Goal: Task Accomplishment & Management: Complete application form

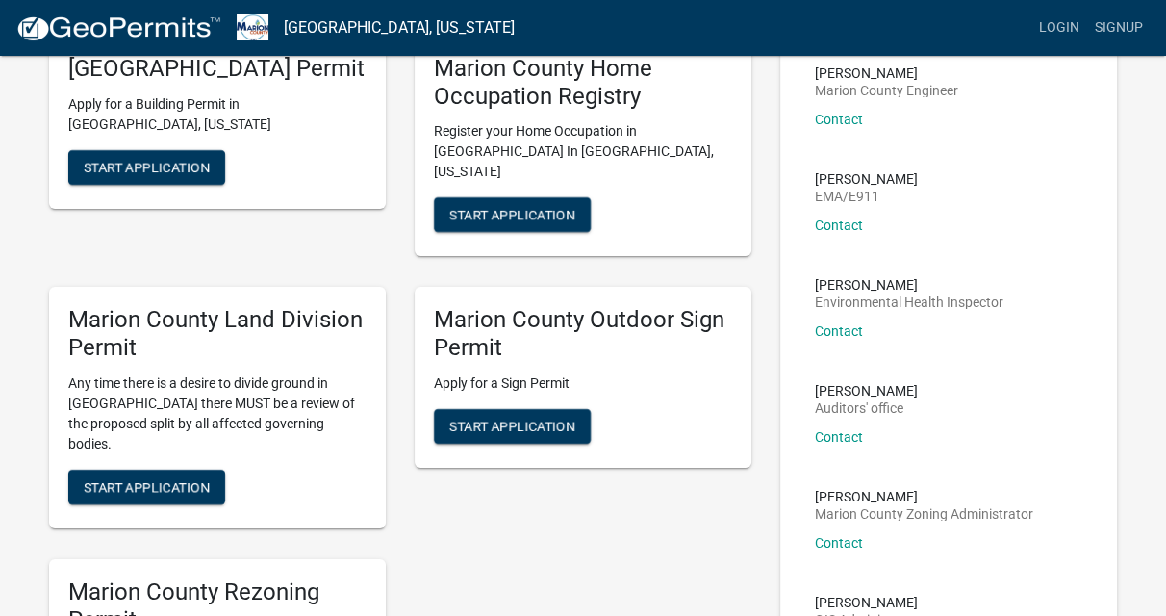
scroll to position [170, 0]
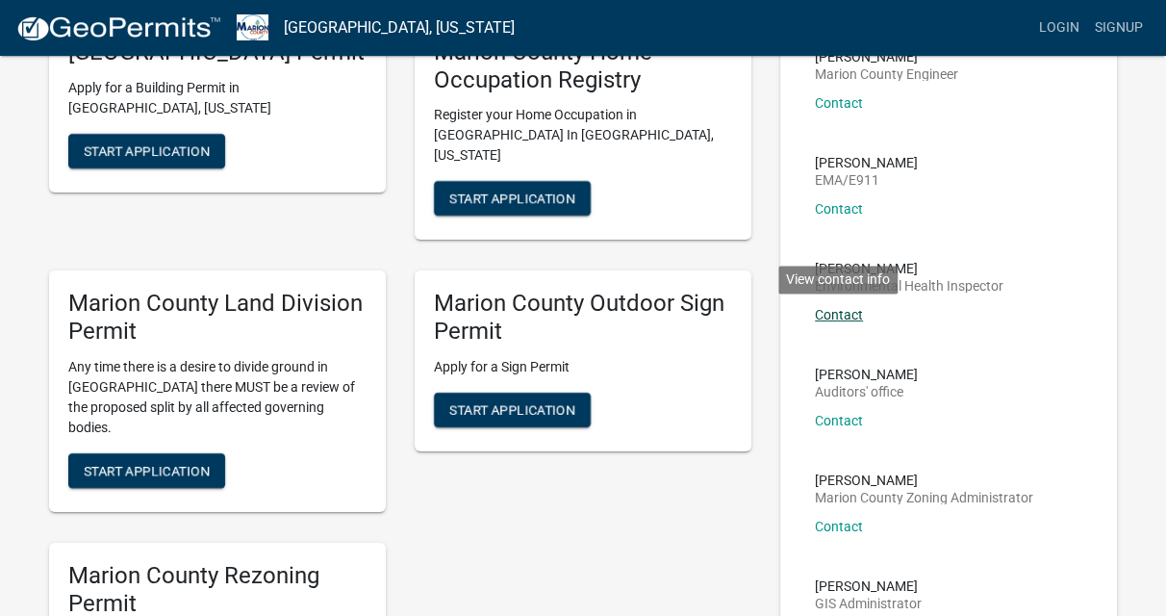
click at [833, 316] on link "Contact" at bounding box center [839, 314] width 48 height 15
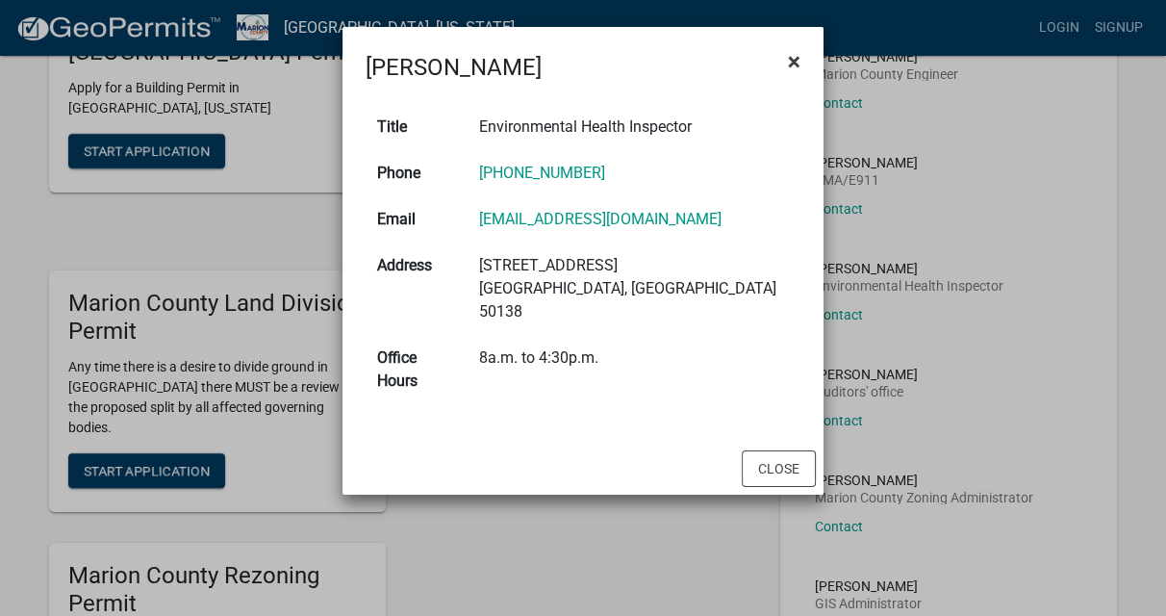
click at [796, 60] on span "×" at bounding box center [794, 61] width 13 height 27
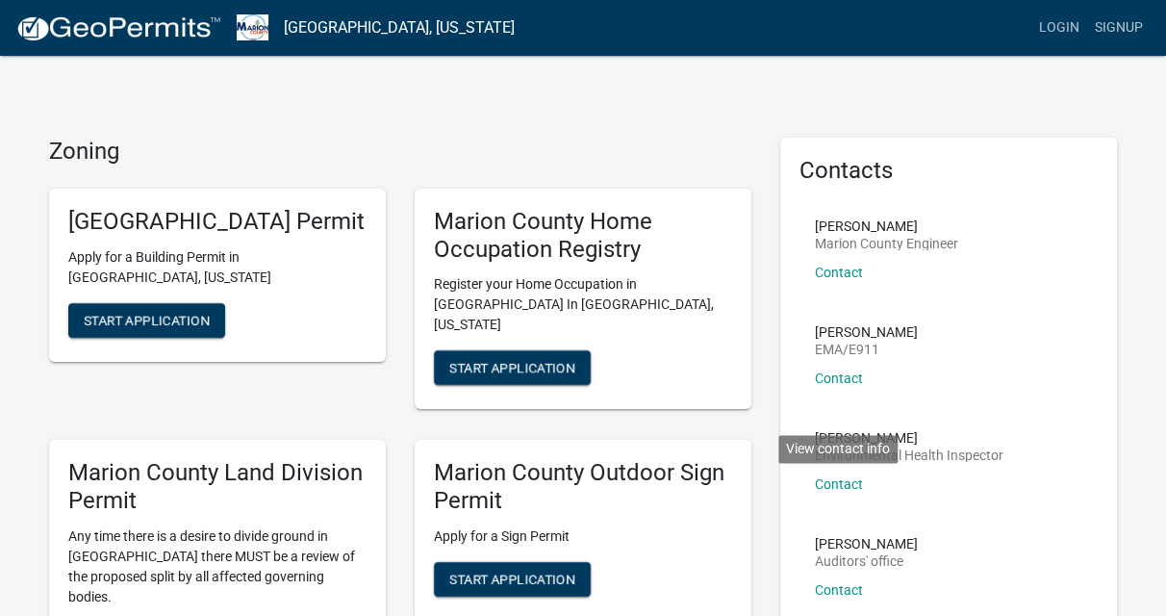
scroll to position [0, 0]
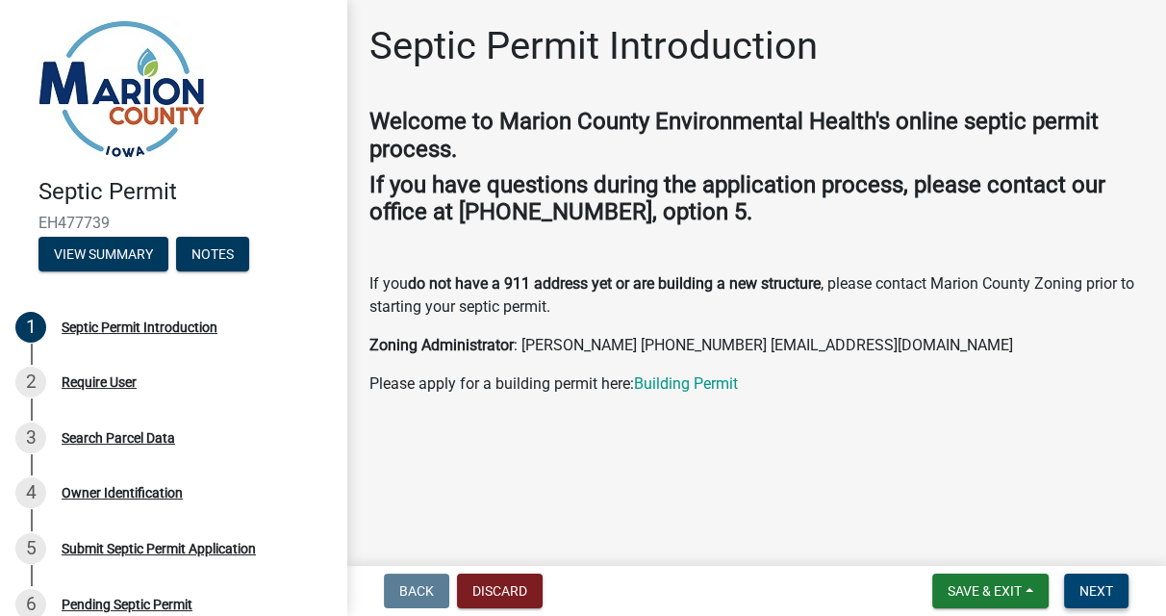
click at [1076, 582] on button "Next" at bounding box center [1096, 591] width 64 height 35
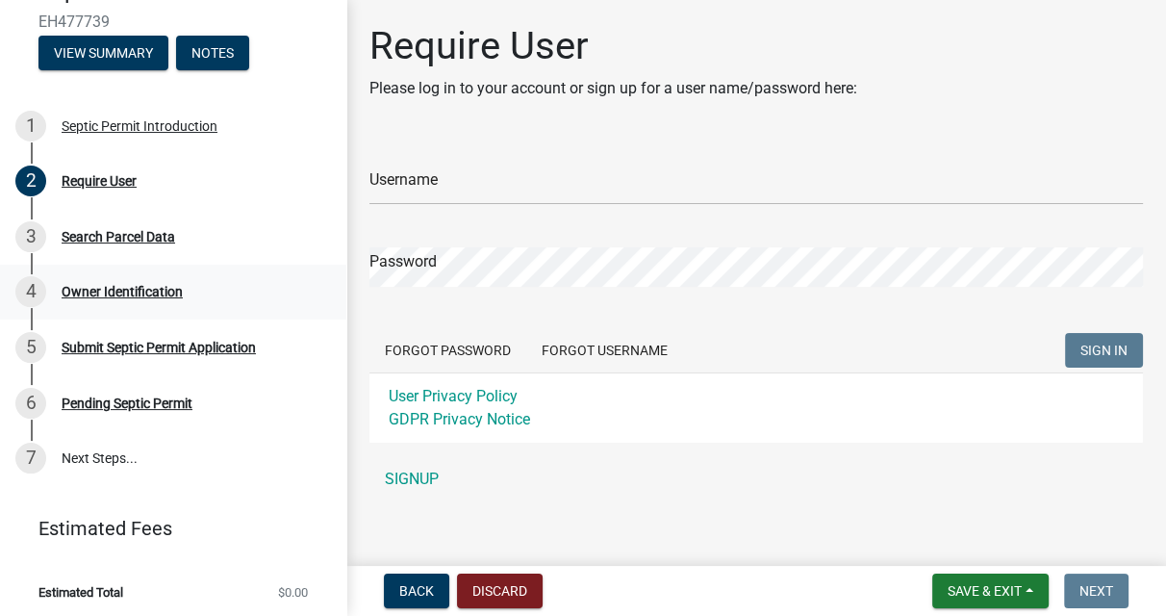
scroll to position [207, 0]
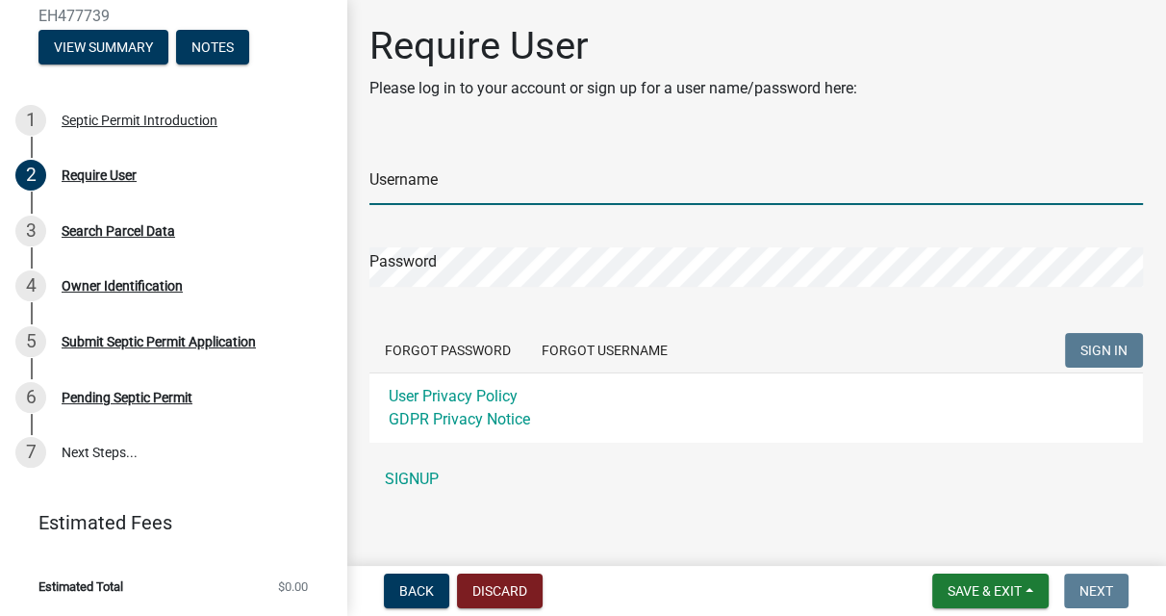
click at [460, 179] on input "Username" at bounding box center [757, 185] width 774 height 39
click at [432, 474] on div "Username Password Forgot Password Forgot Username SIGN IN User Privacy Policy G…" at bounding box center [757, 319] width 774 height 360
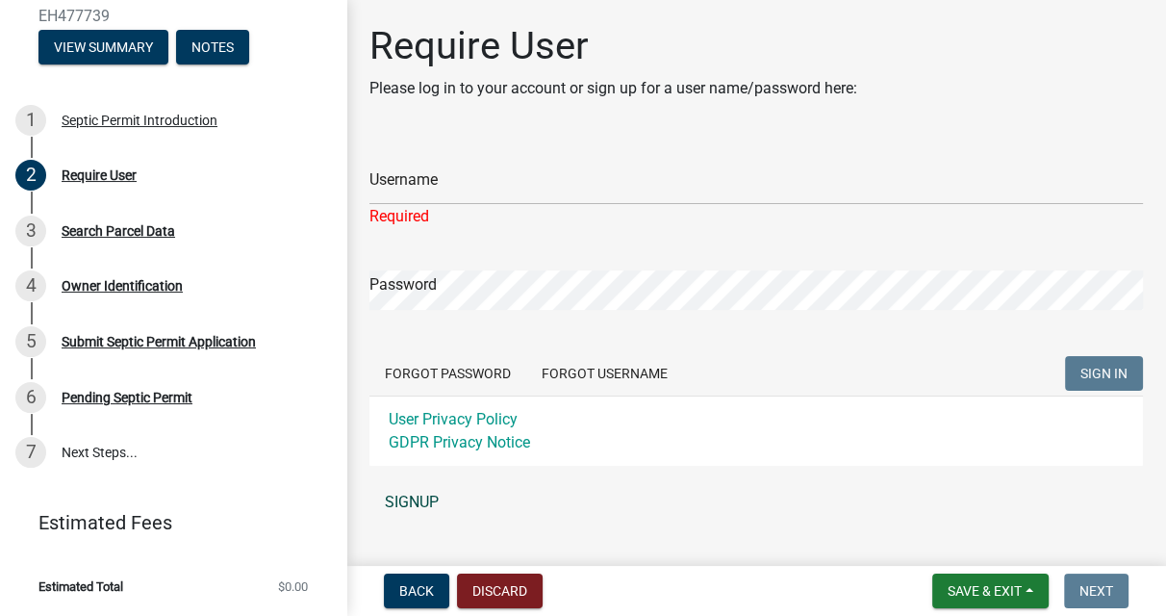
click at [413, 504] on link "SIGNUP" at bounding box center [757, 502] width 774 height 38
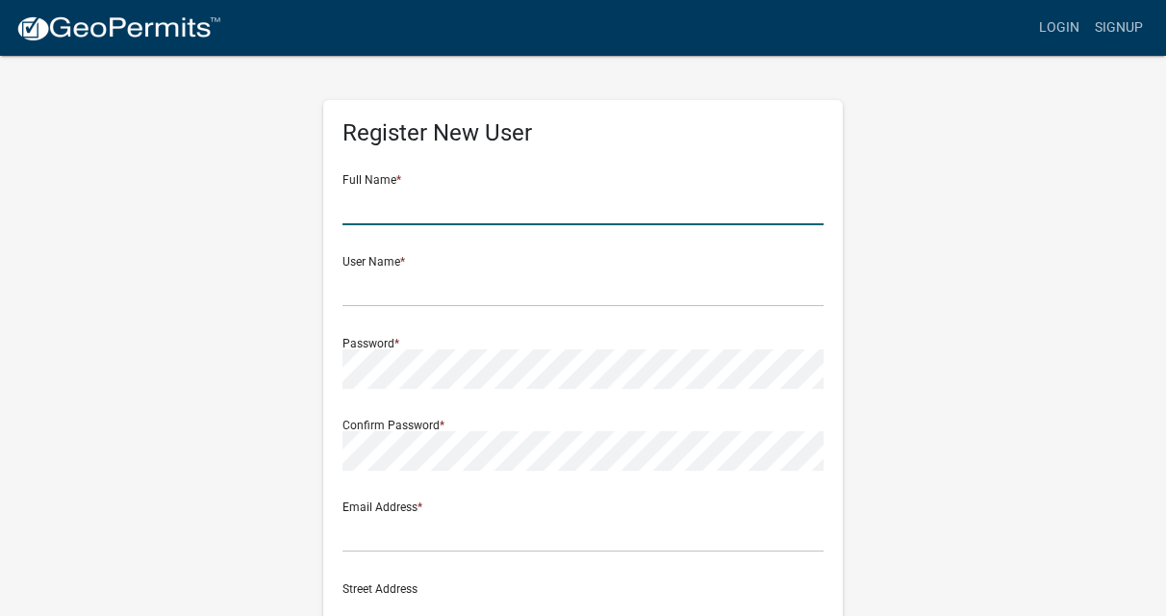
click at [433, 195] on input "text" at bounding box center [583, 205] width 481 height 39
type input "Mary"
click at [350, 288] on input "text" at bounding box center [583, 287] width 481 height 39
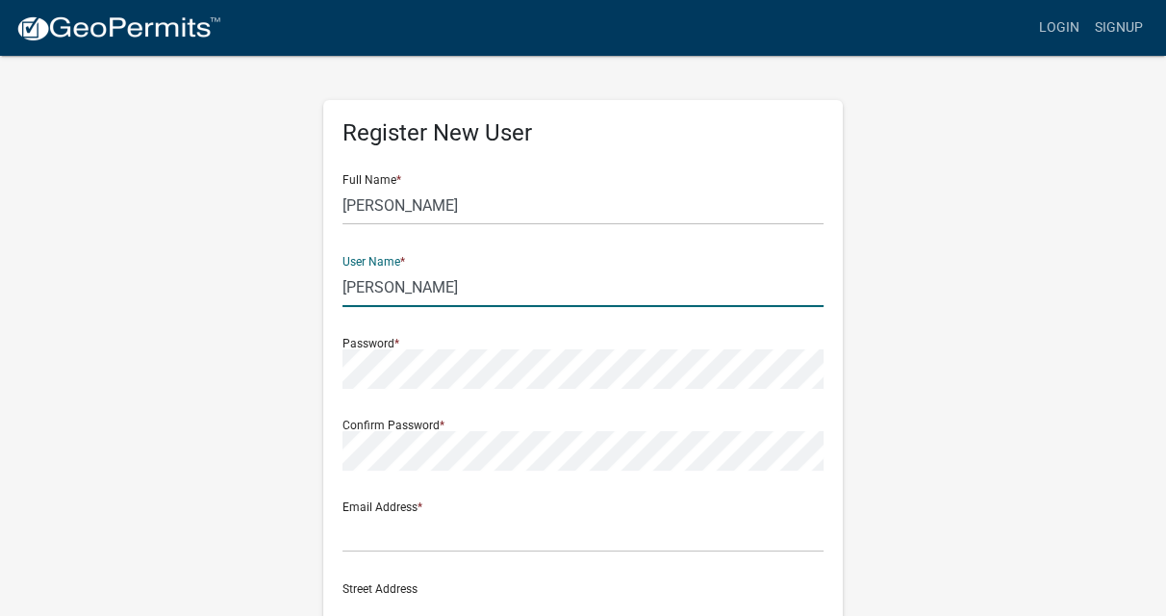
type input "Montgomery"
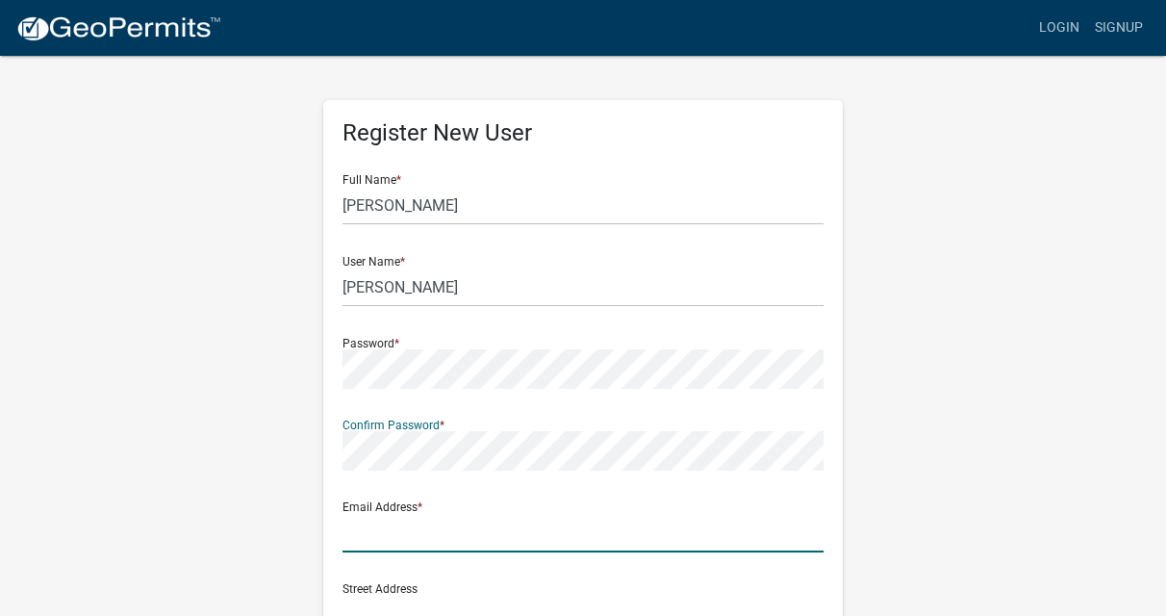
click at [360, 542] on input "text" at bounding box center [583, 532] width 481 height 39
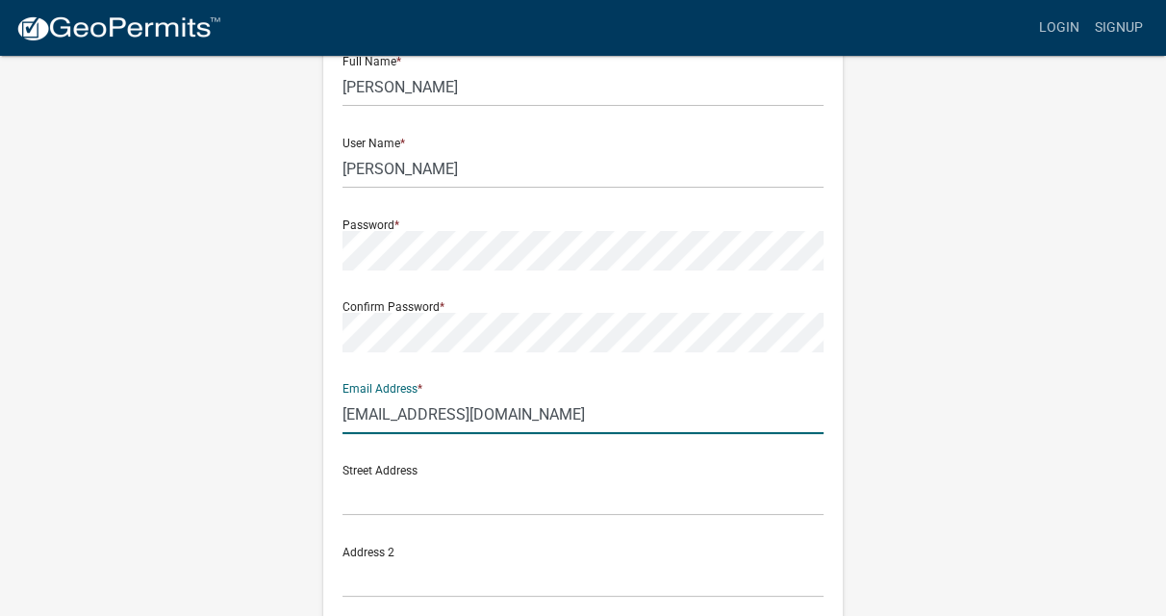
scroll to position [125, 0]
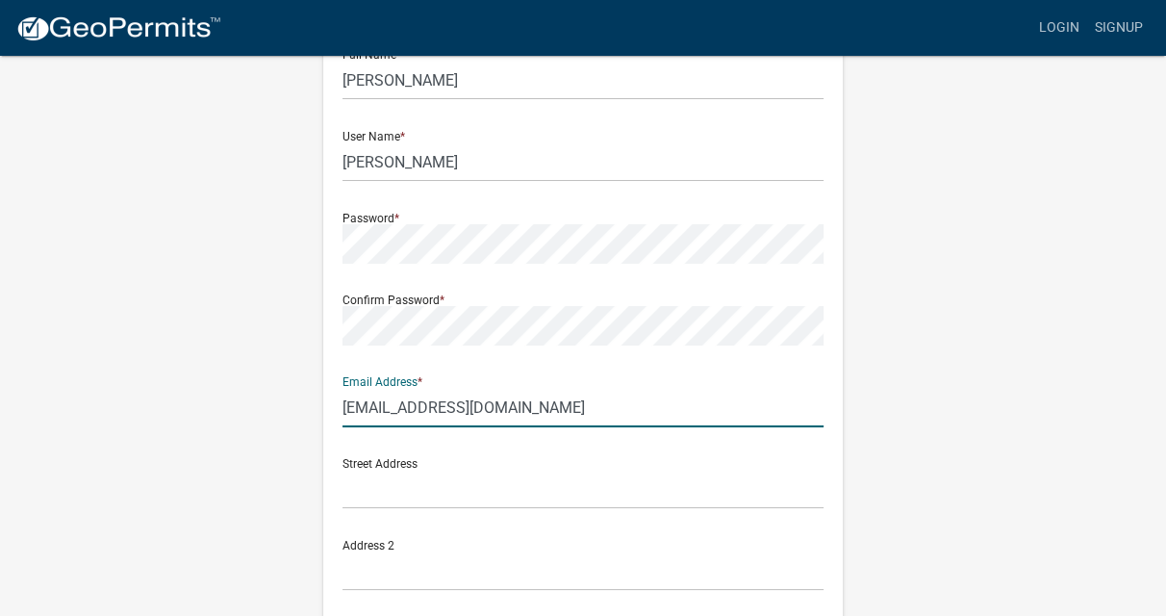
type input "marymo11059@gmail.com"
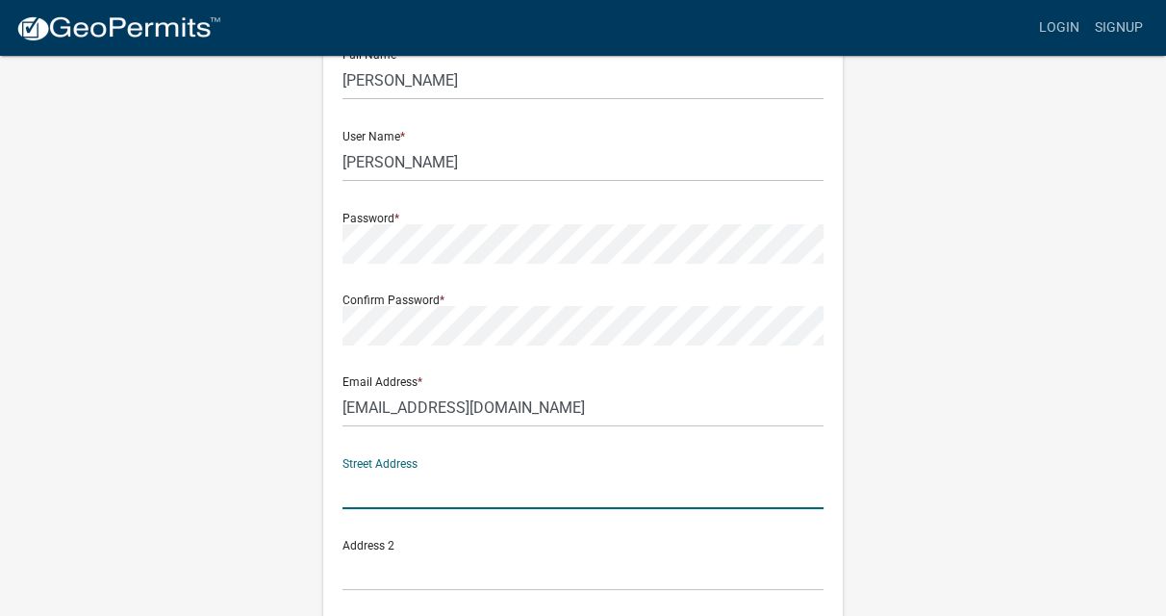
click at [368, 498] on input "text" at bounding box center [583, 489] width 481 height 39
type input "160 Skyline Drive"
type input "Knoxville"
type input "IA"
type input "50138"
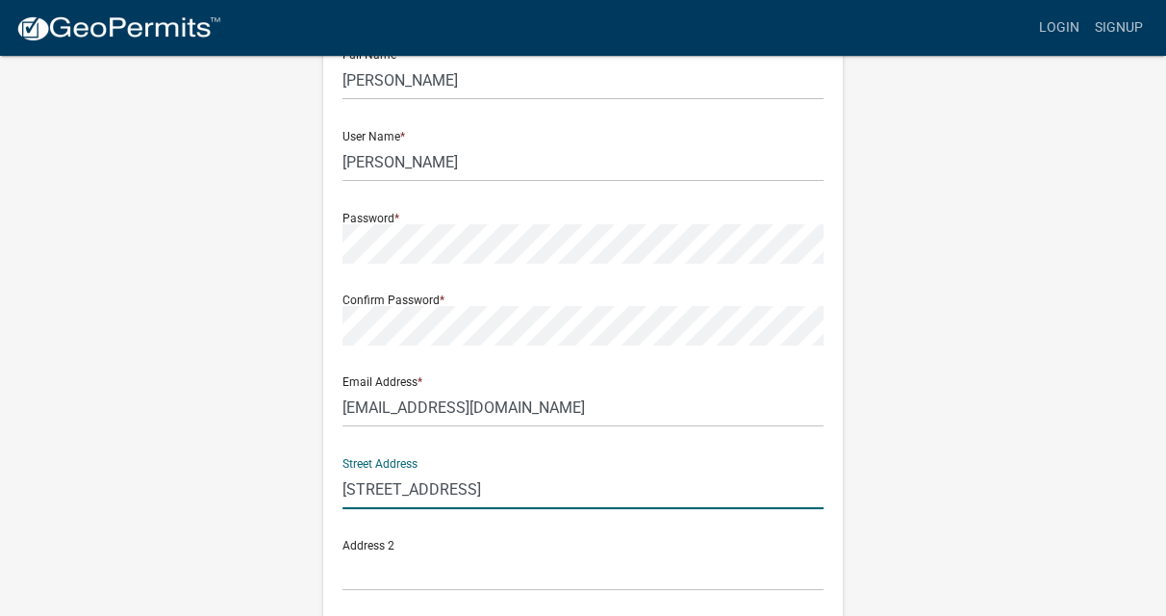
type input "6418916631"
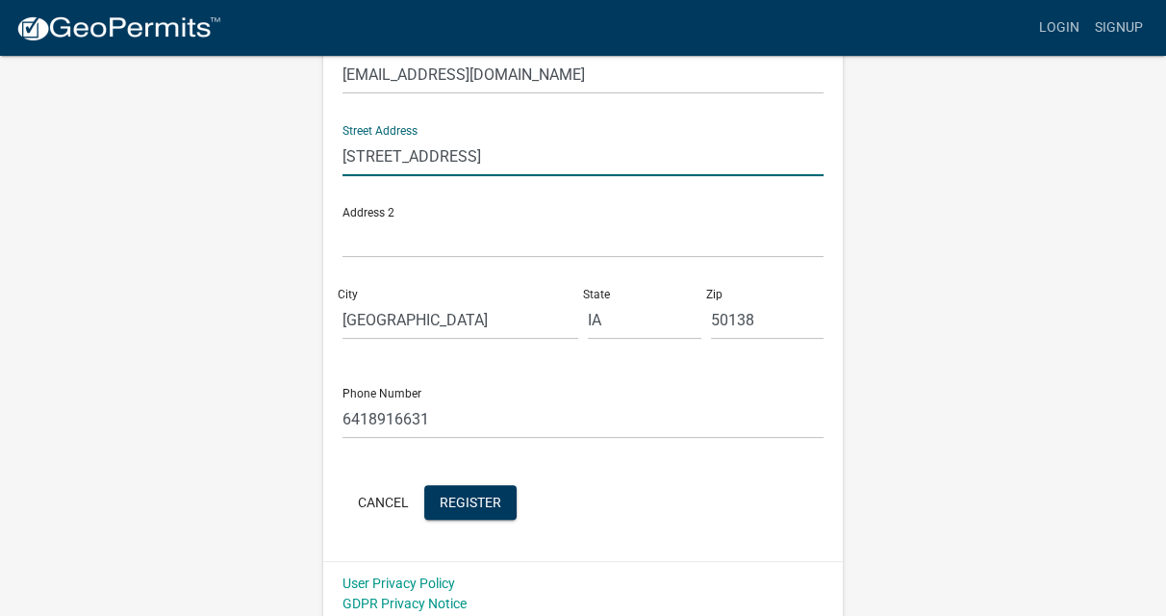
scroll to position [467, 0]
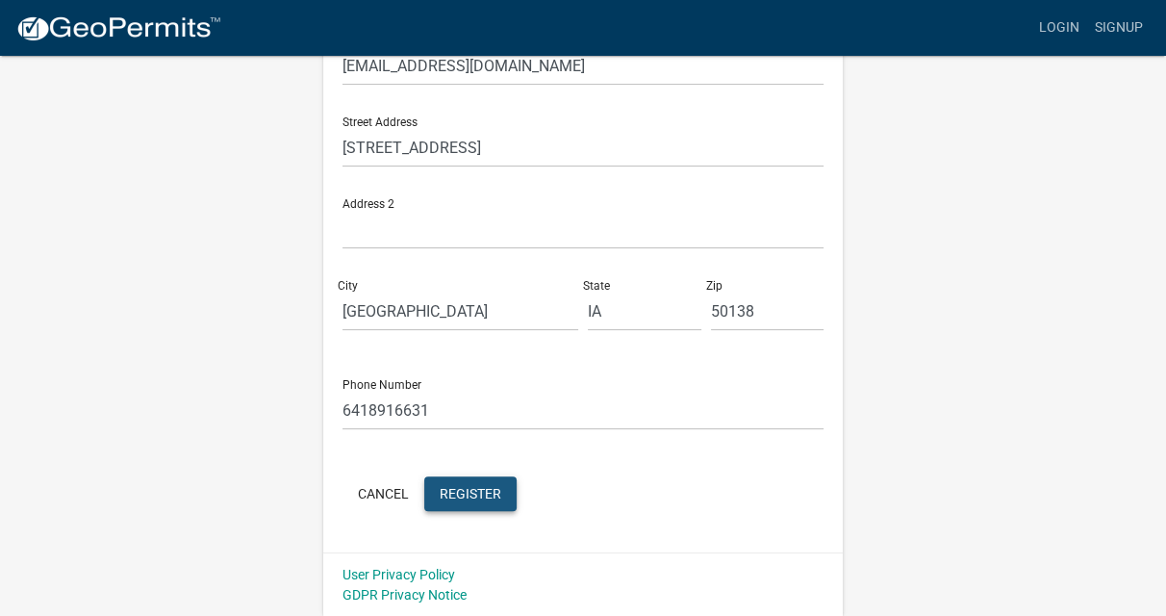
click at [471, 494] on span "Register" at bounding box center [471, 492] width 62 height 15
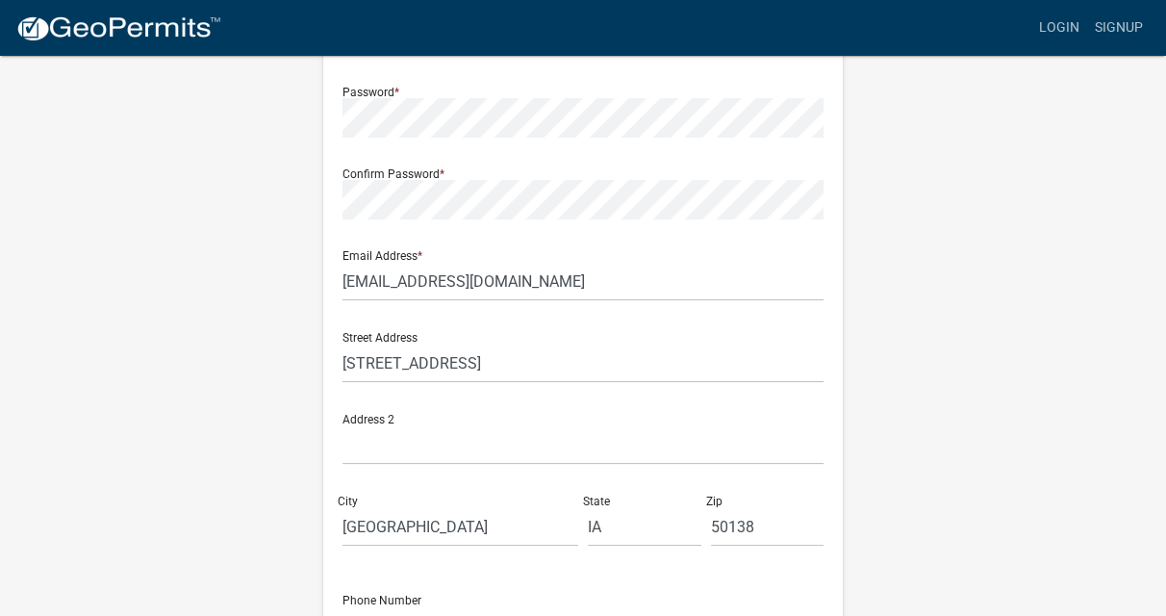
scroll to position [0, 0]
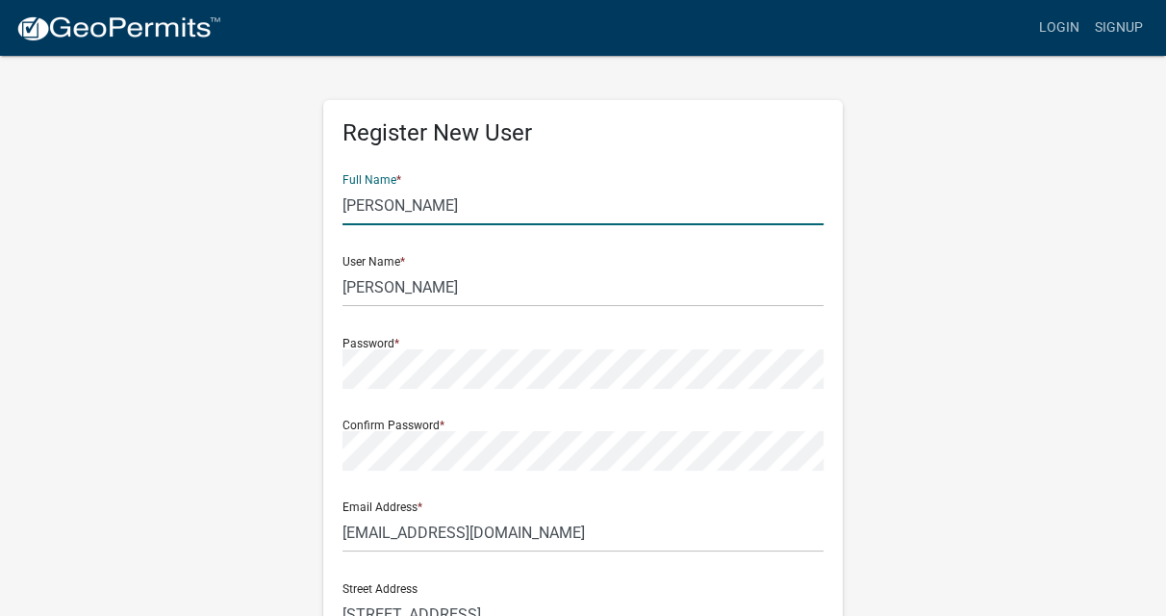
click at [396, 208] on input "Mary" at bounding box center [583, 205] width 481 height 39
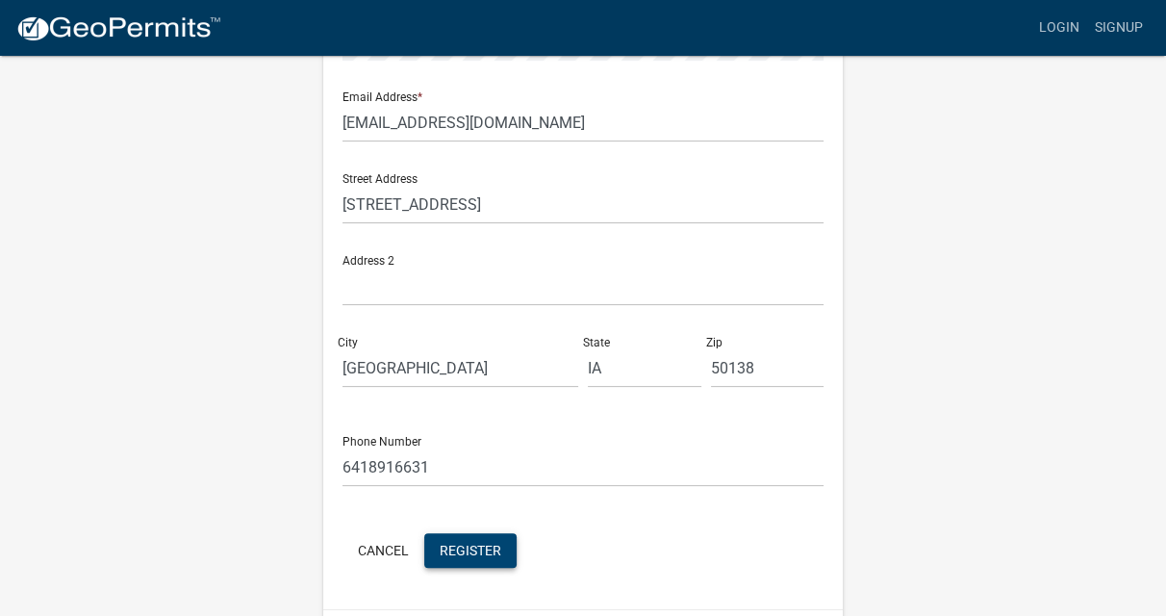
scroll to position [467, 0]
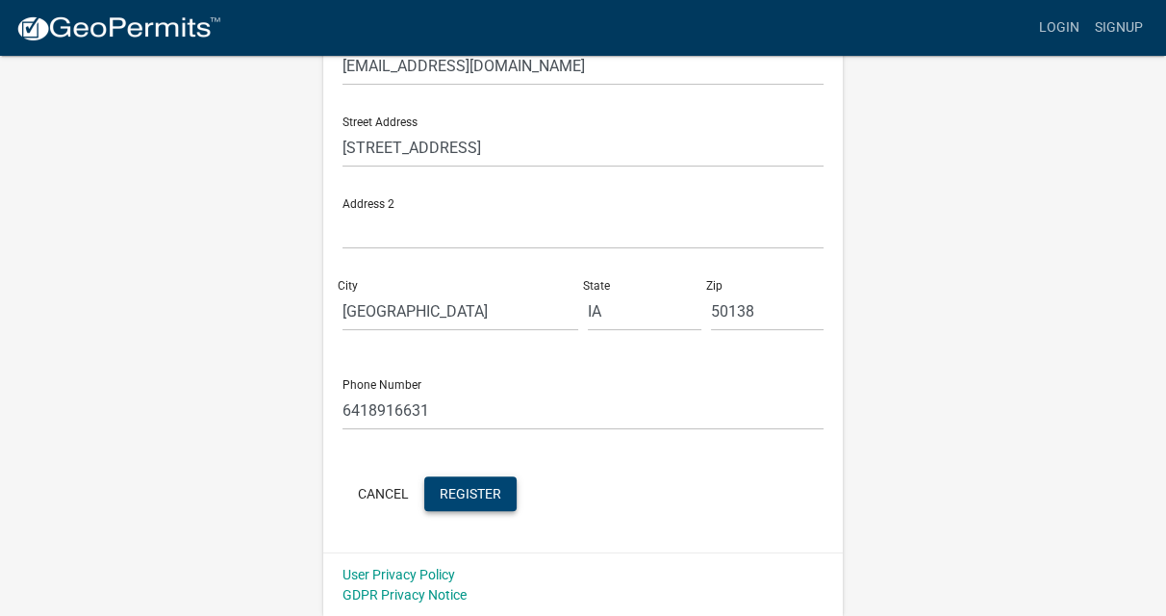
type input "Mary E"
click at [480, 494] on span "Register" at bounding box center [471, 492] width 62 height 15
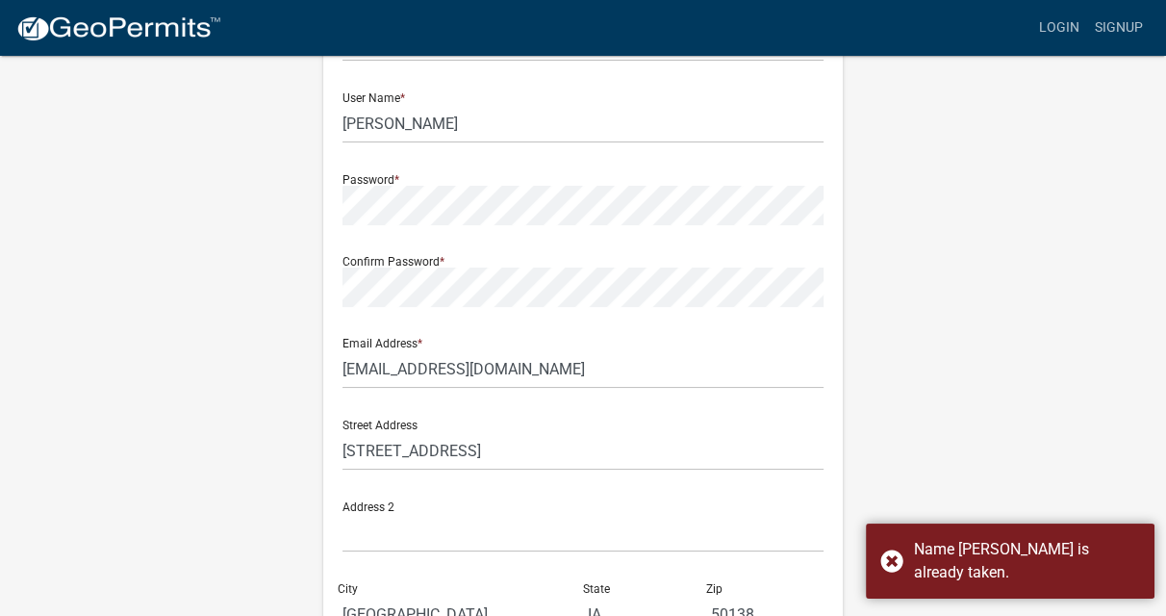
scroll to position [0, 0]
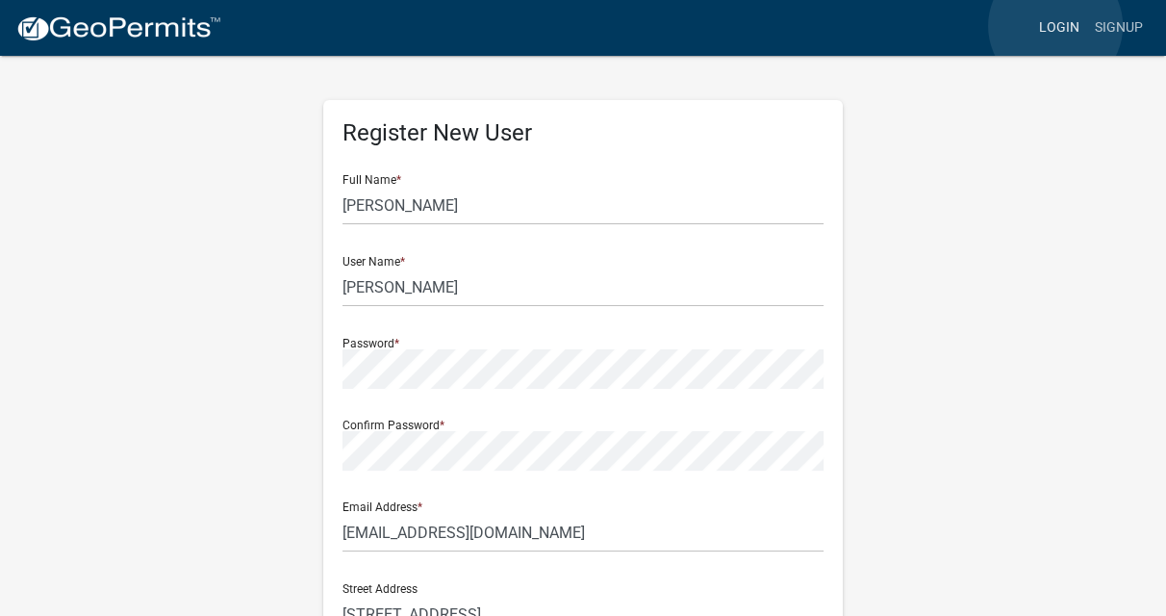
click at [1056, 26] on link "Login" at bounding box center [1060, 28] width 56 height 37
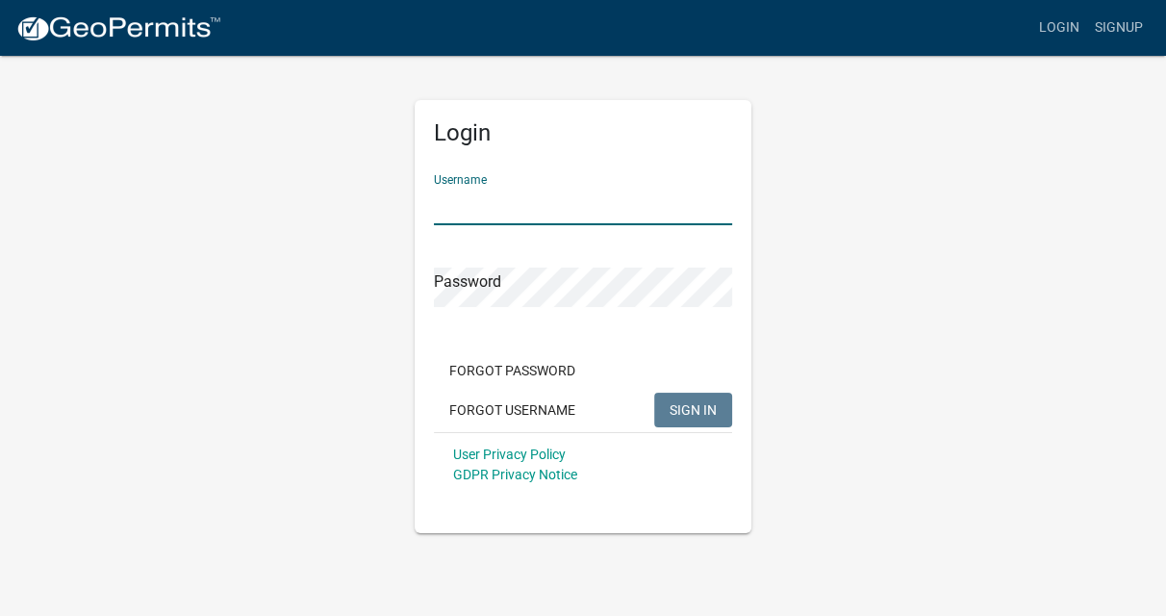
click at [568, 208] on input "Username" at bounding box center [583, 205] width 298 height 39
type input "m"
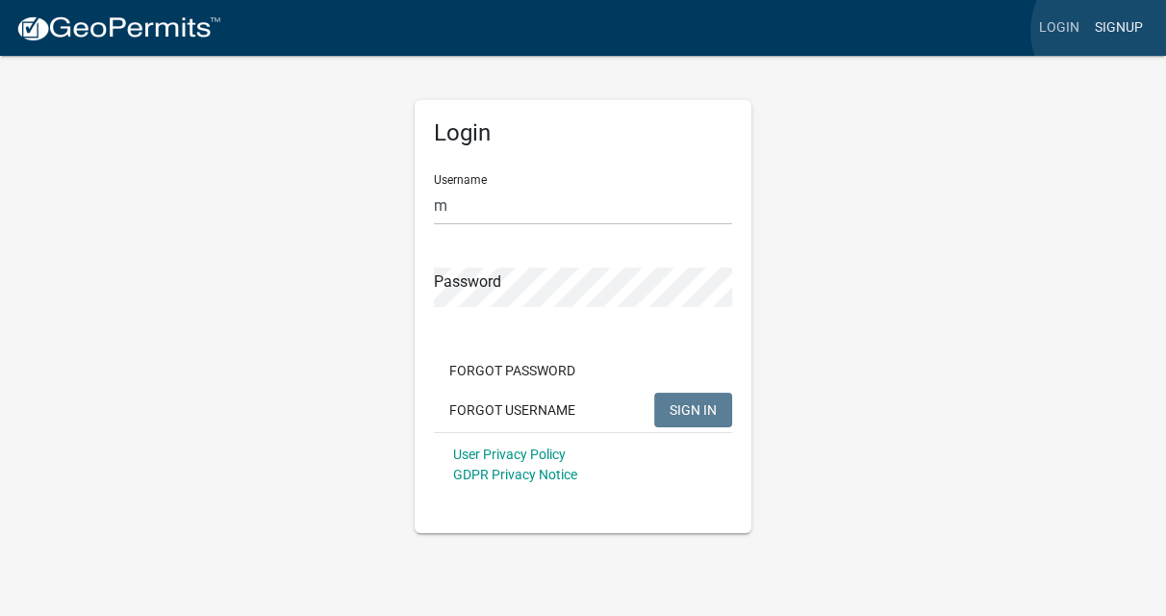
click at [1110, 31] on link "Signup" at bounding box center [1119, 28] width 64 height 37
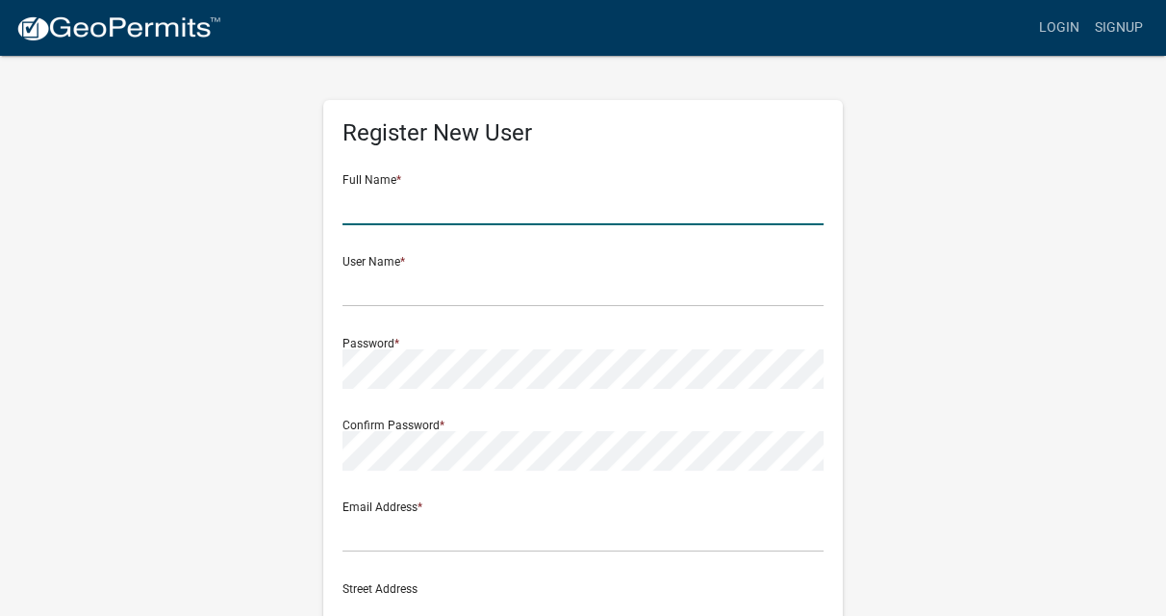
click at [410, 209] on input "text" at bounding box center [583, 205] width 481 height 39
type input "Mary E. Montgomery"
type input "marymo11059@gmail.com"
type input "160 Skyline Dr."
type input "Knoxville"
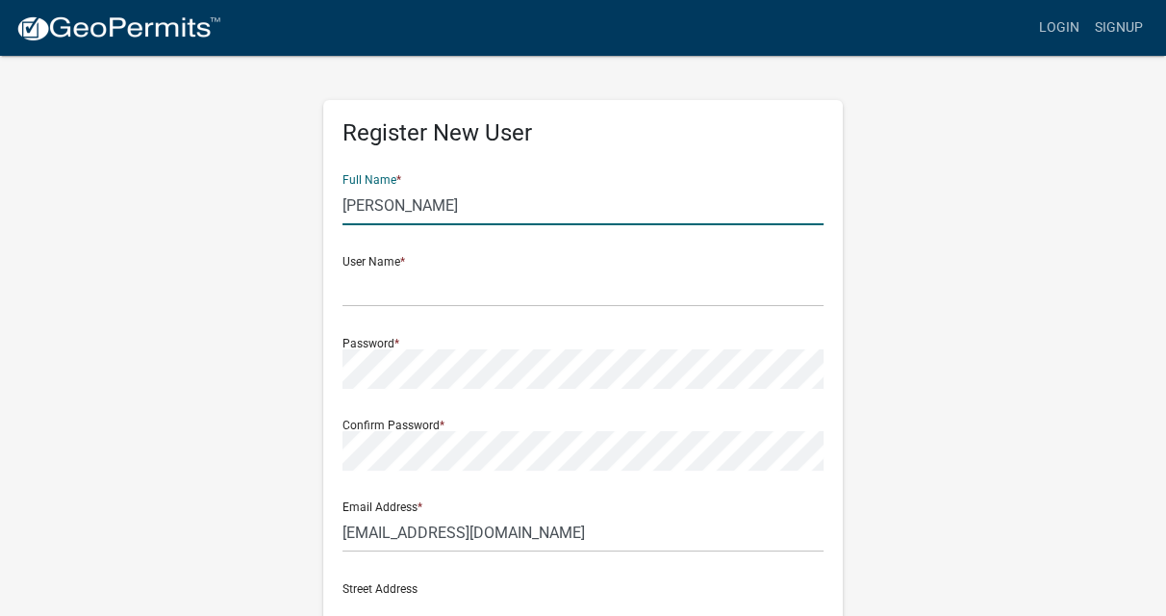
type input "IA"
type input "50138"
type input "6418916631"
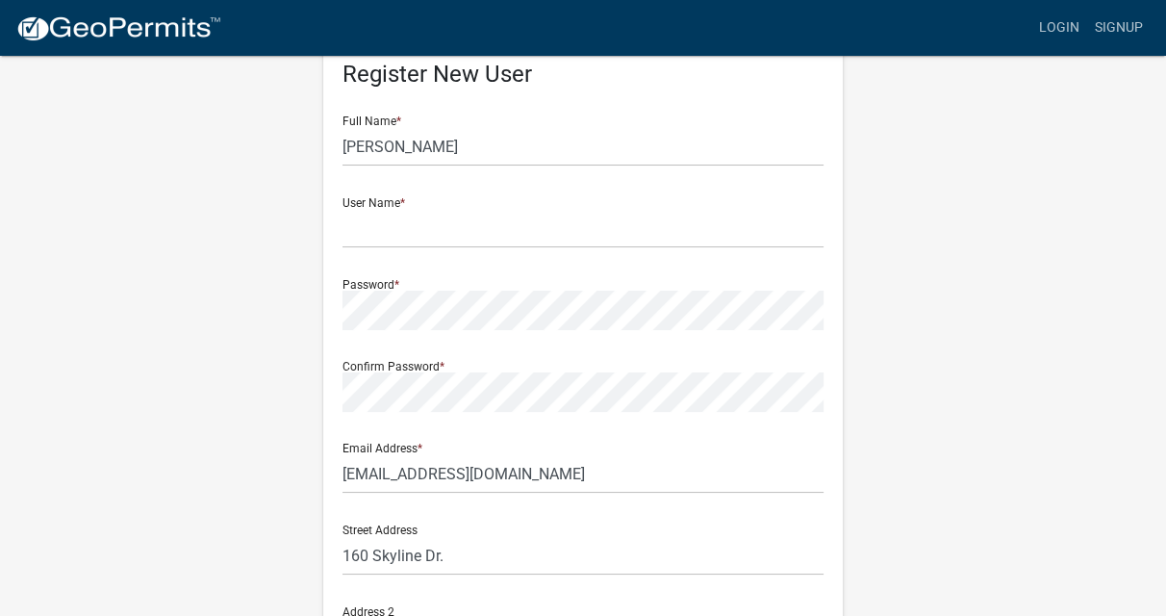
scroll to position [58, 0]
click at [421, 231] on input "text" at bounding box center [583, 229] width 481 height 39
type input "maryemontgomery"
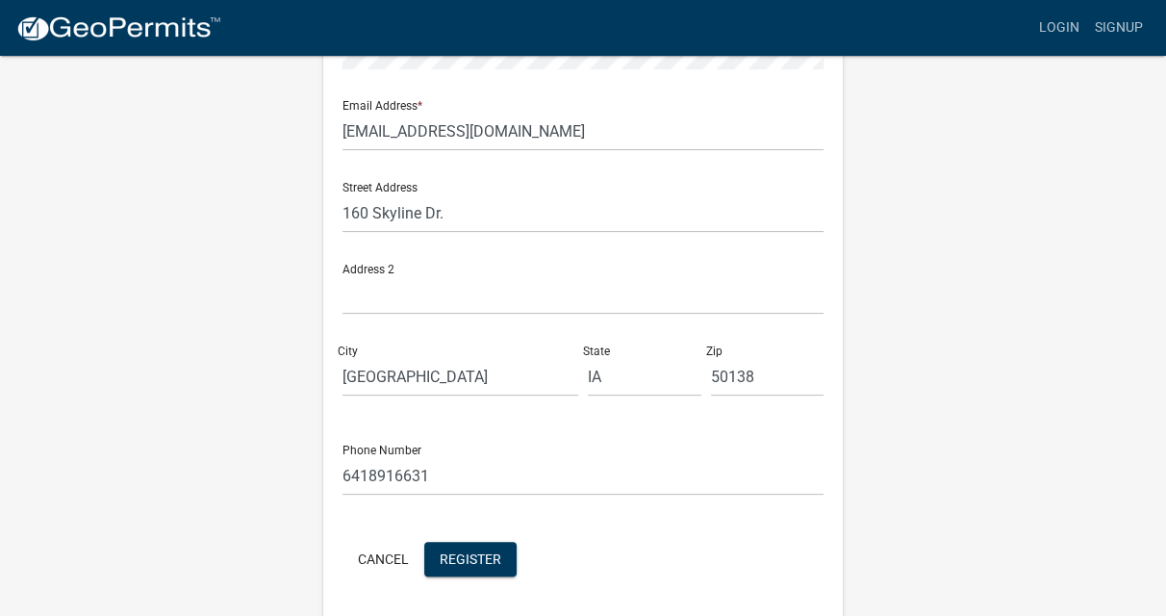
scroll to position [467, 0]
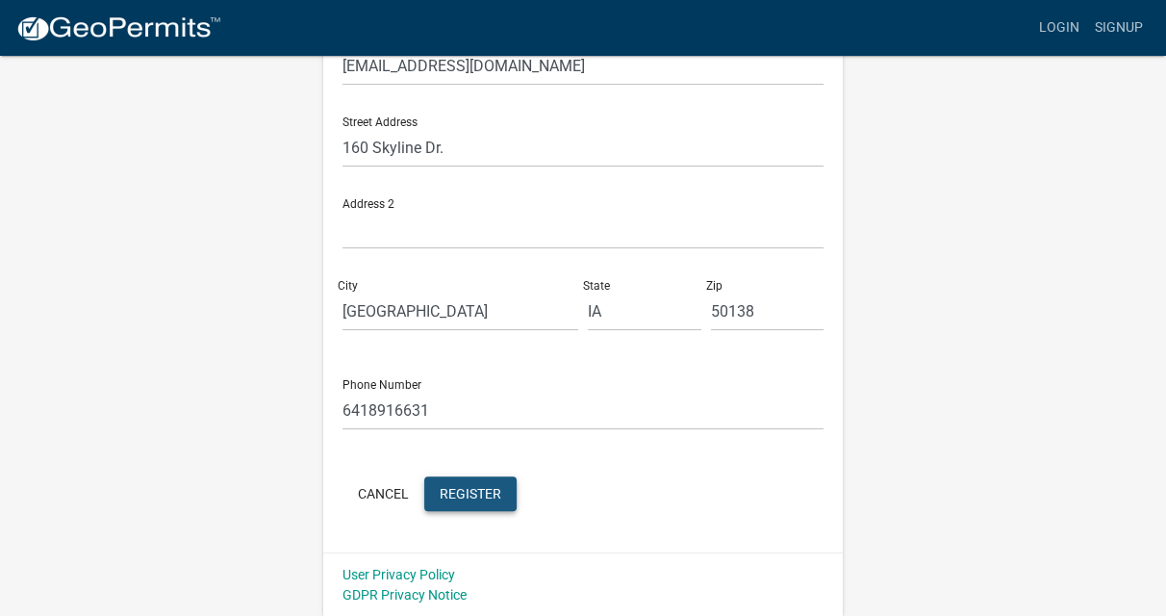
click at [474, 489] on span "Register" at bounding box center [471, 492] width 62 height 15
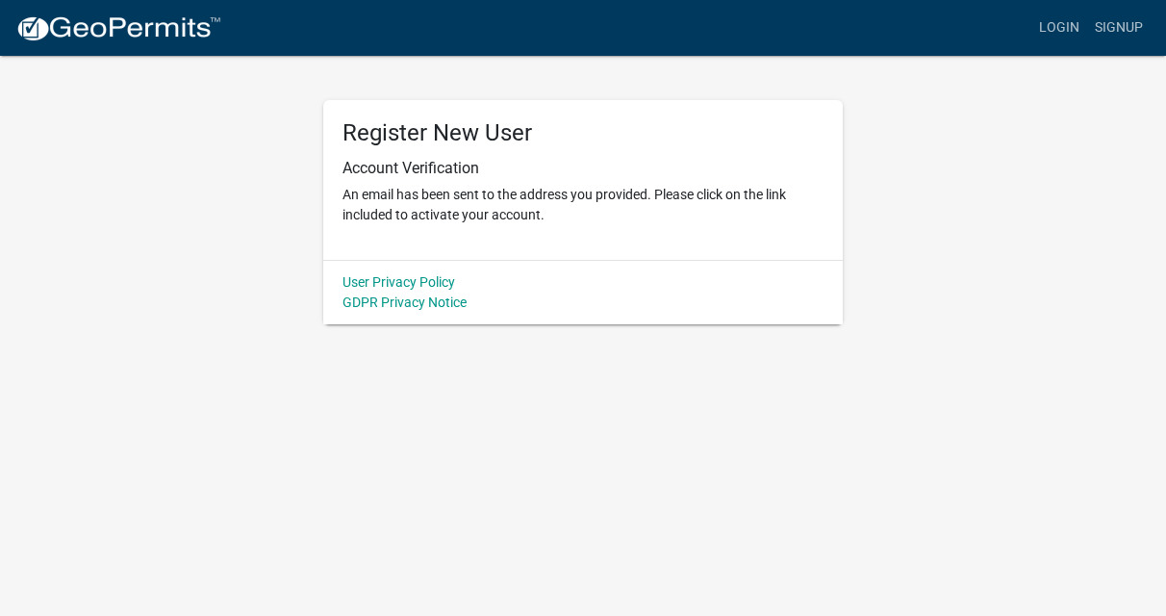
scroll to position [0, 0]
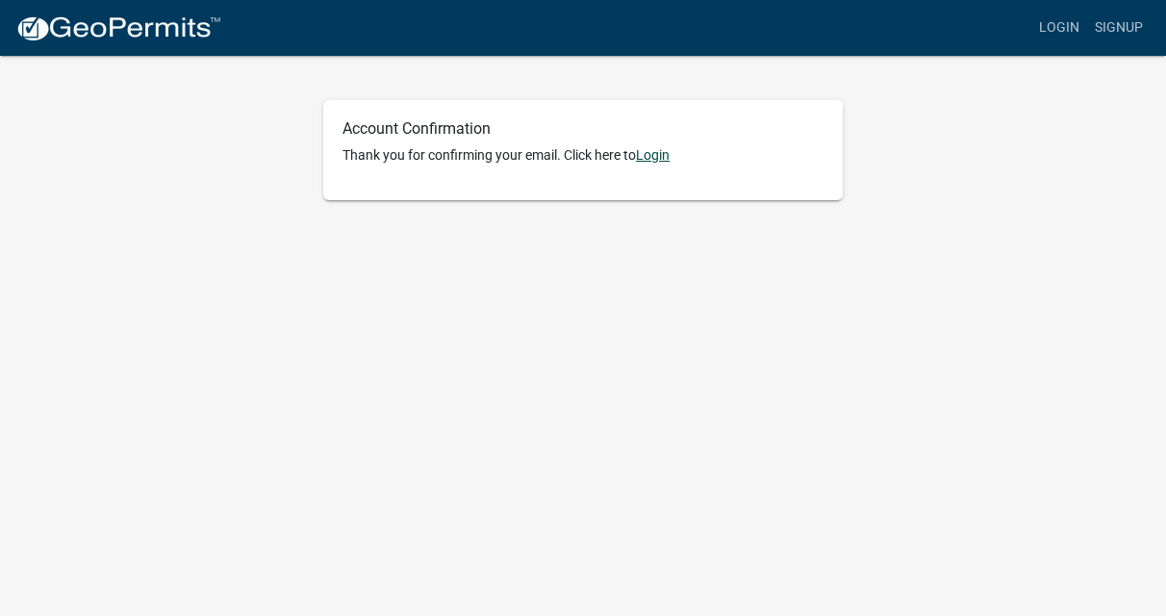
click at [666, 154] on link "Login" at bounding box center [653, 154] width 34 height 15
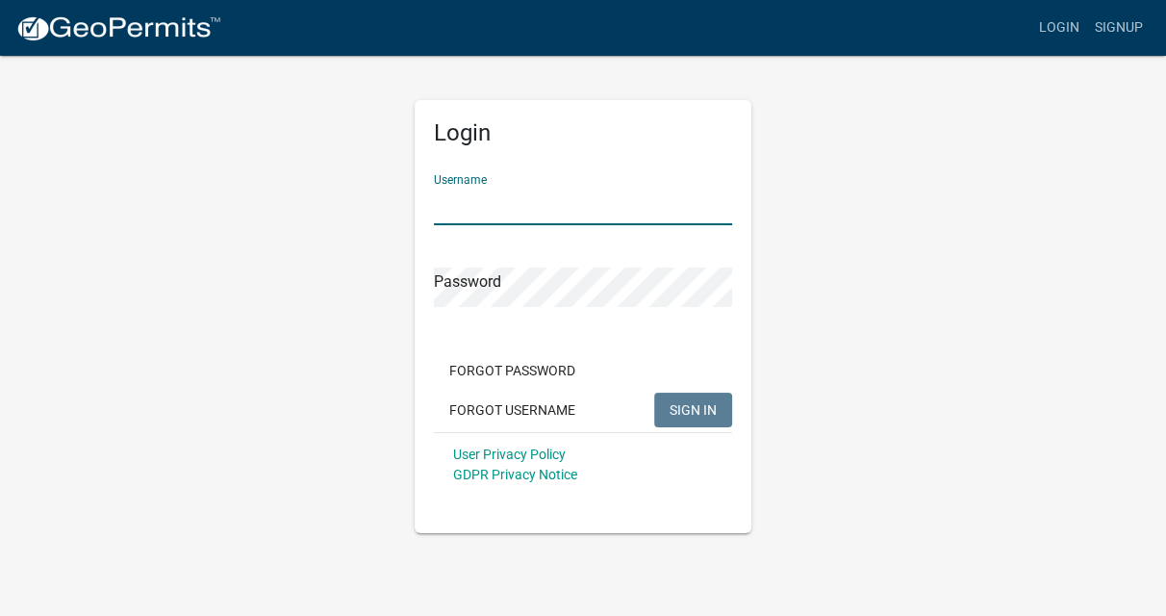
click at [549, 217] on input "Username" at bounding box center [583, 205] width 298 height 39
type input "maryemontgomery"
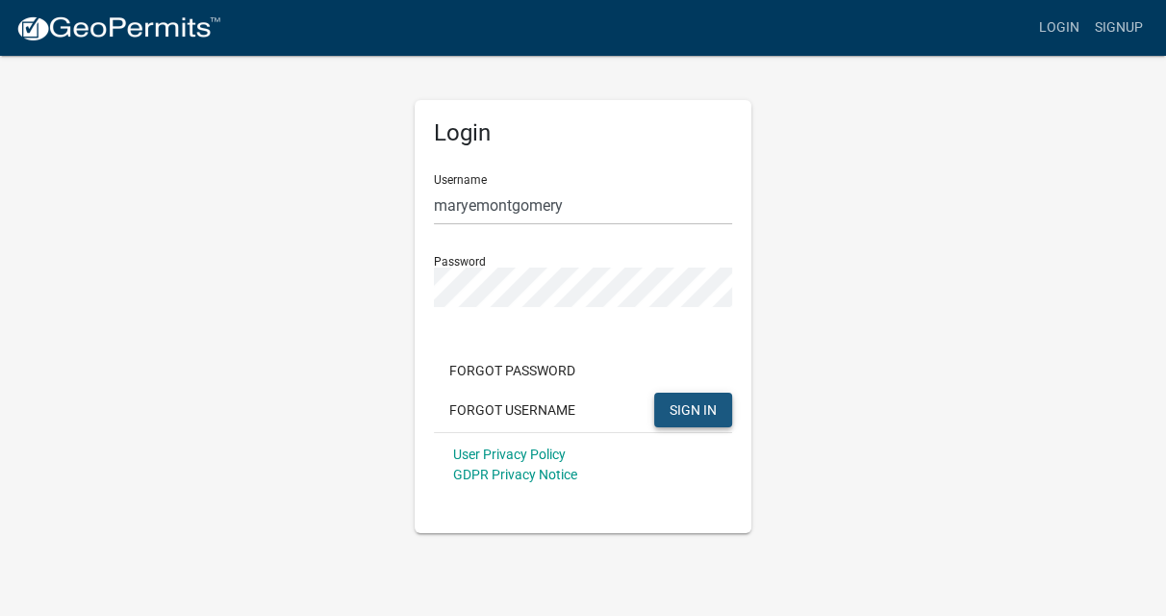
click at [700, 406] on span "SIGN IN" at bounding box center [693, 408] width 47 height 15
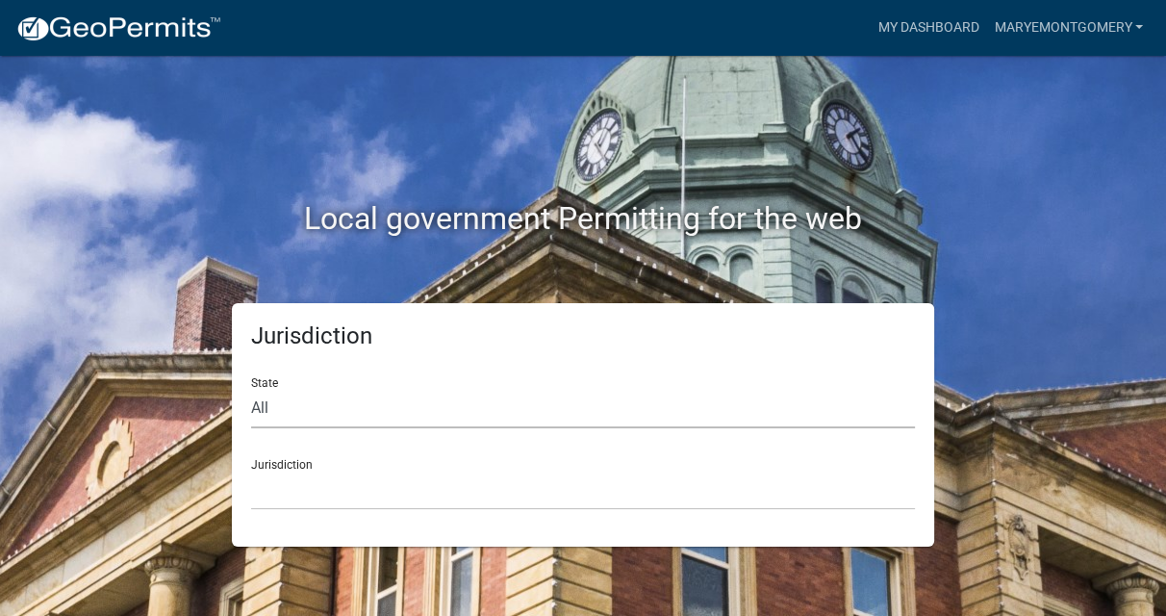
click at [333, 403] on select "All Colorado Georgia Indiana Iowa Kansas Minnesota Ohio South Carolina Wisconsin" at bounding box center [583, 408] width 664 height 39
select select "Iowa"
click at [307, 482] on select "Boone County, Iowa Butler County, Iowa Cerro Gordo County, Iowa City of Harlan,…" at bounding box center [583, 490] width 664 height 39
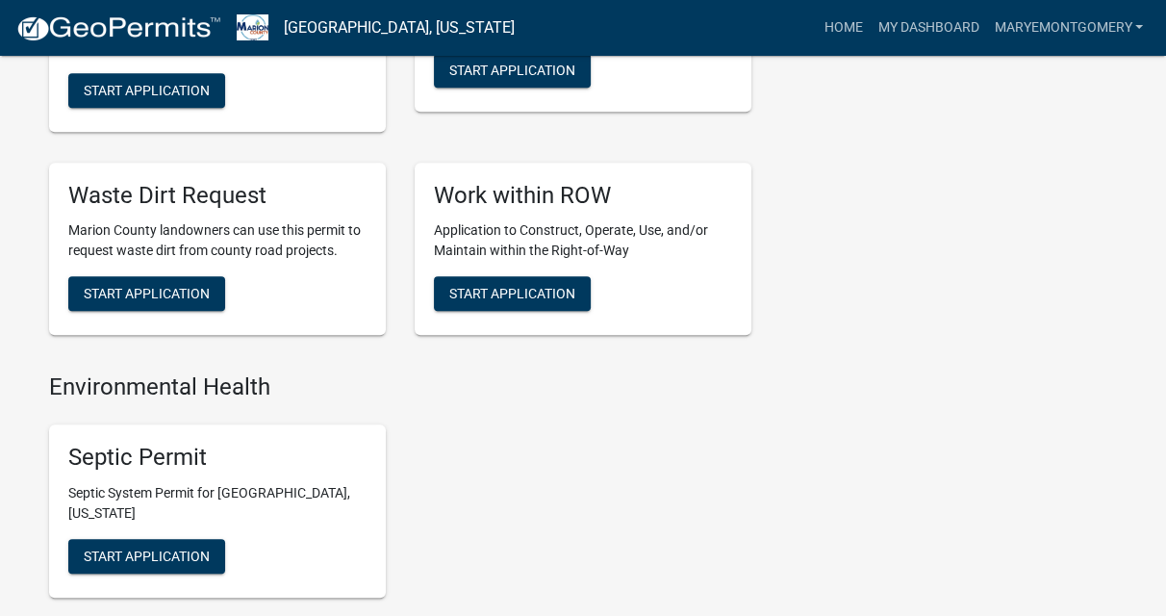
scroll to position [1200, 0]
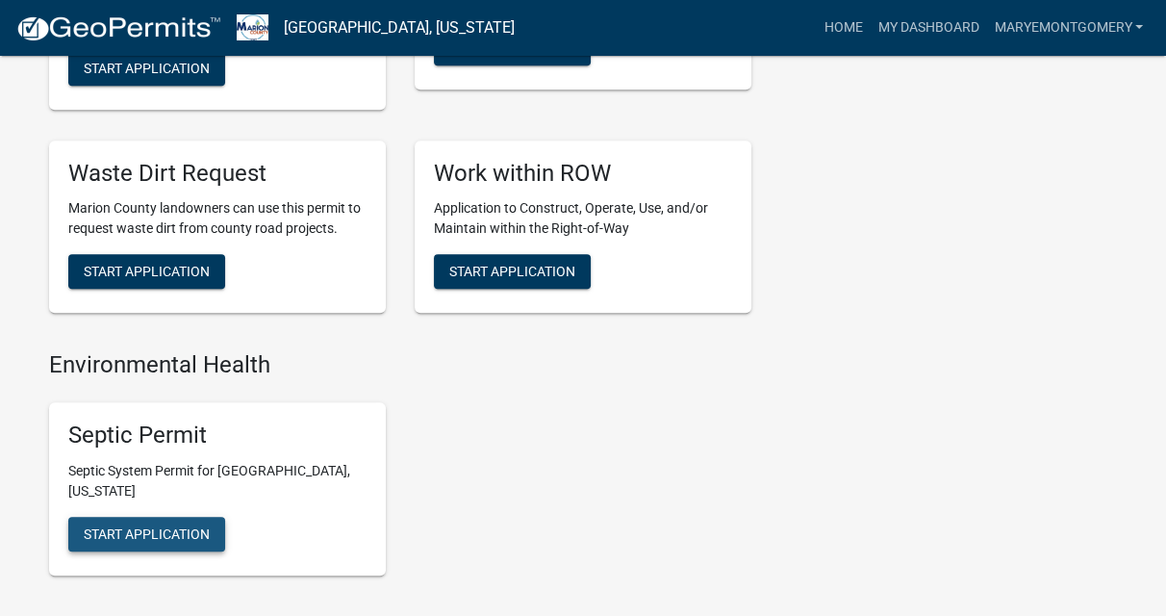
click at [168, 526] on span "Start Application" at bounding box center [147, 533] width 126 height 15
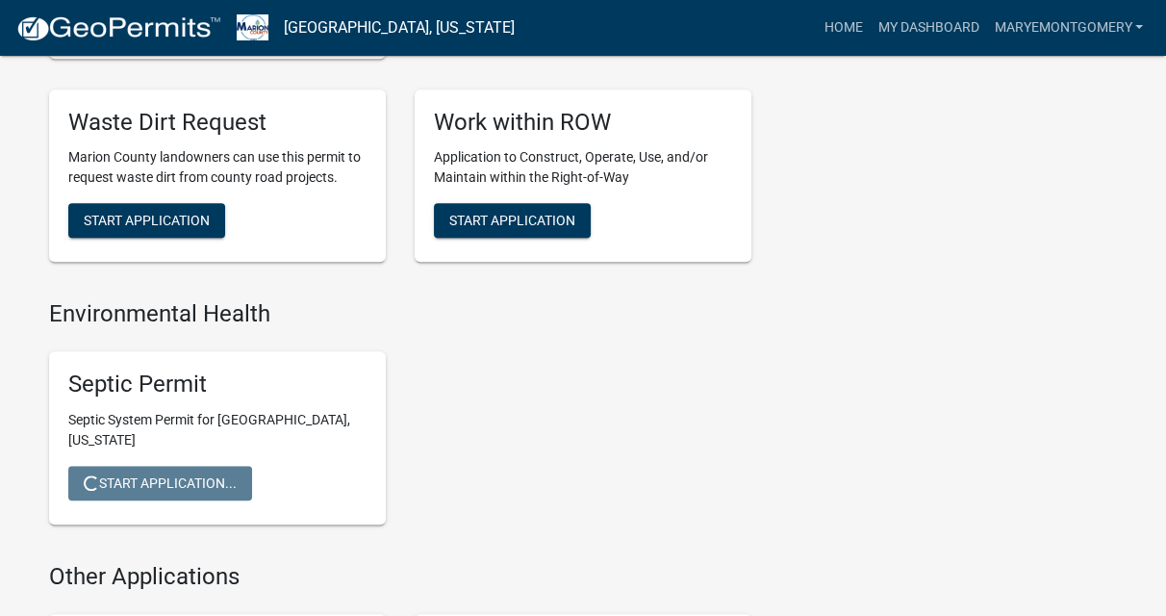
scroll to position [0, 0]
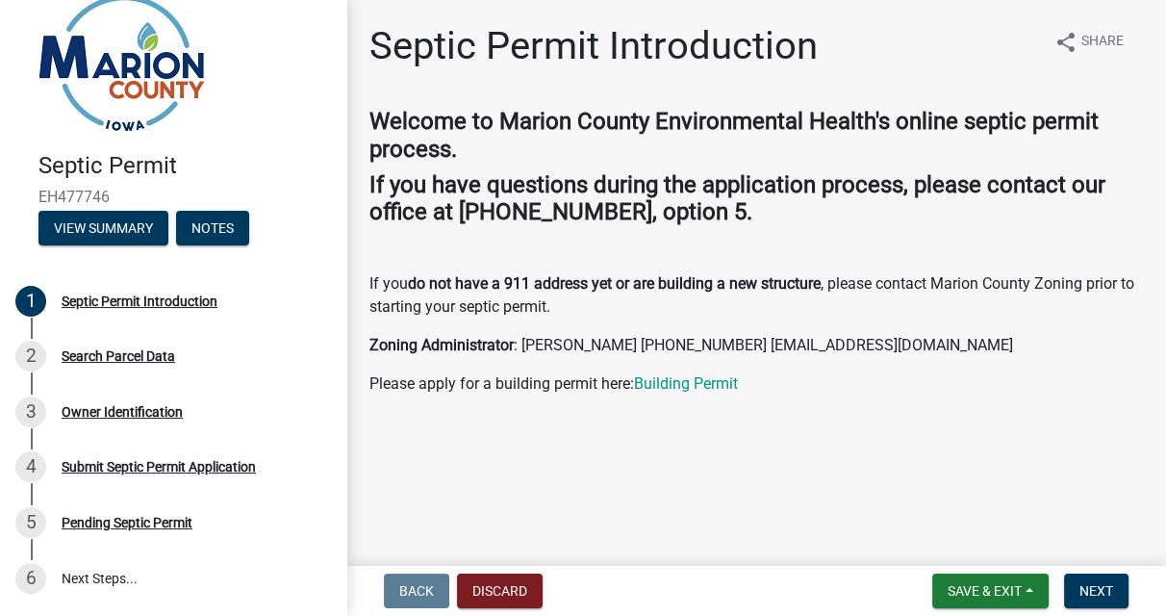
scroll to position [5, 0]
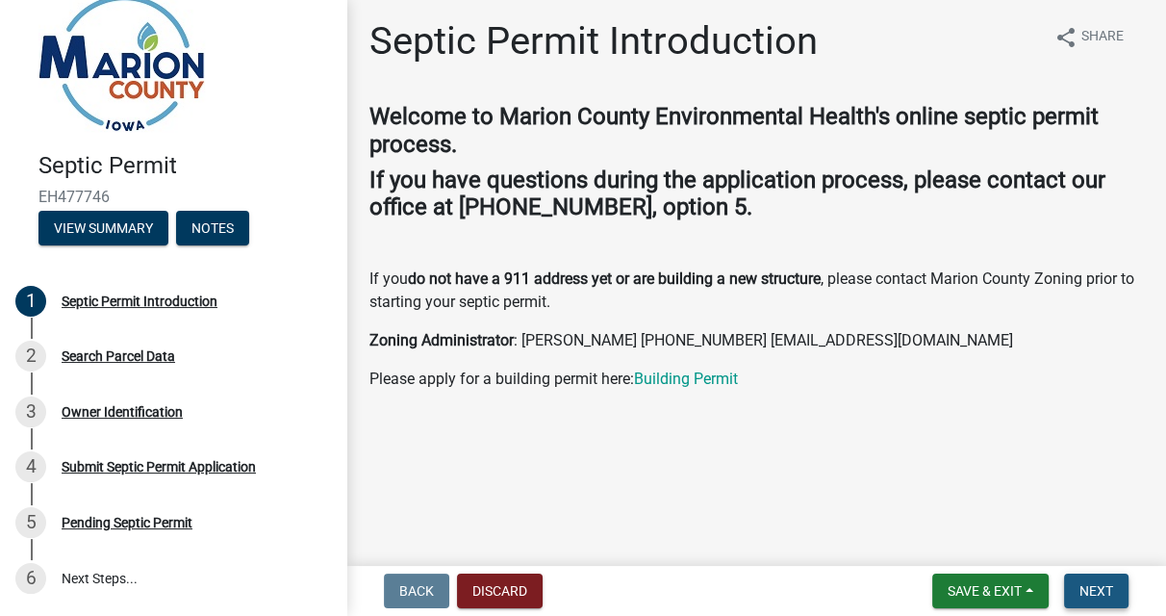
click at [1099, 590] on span "Next" at bounding box center [1097, 590] width 34 height 15
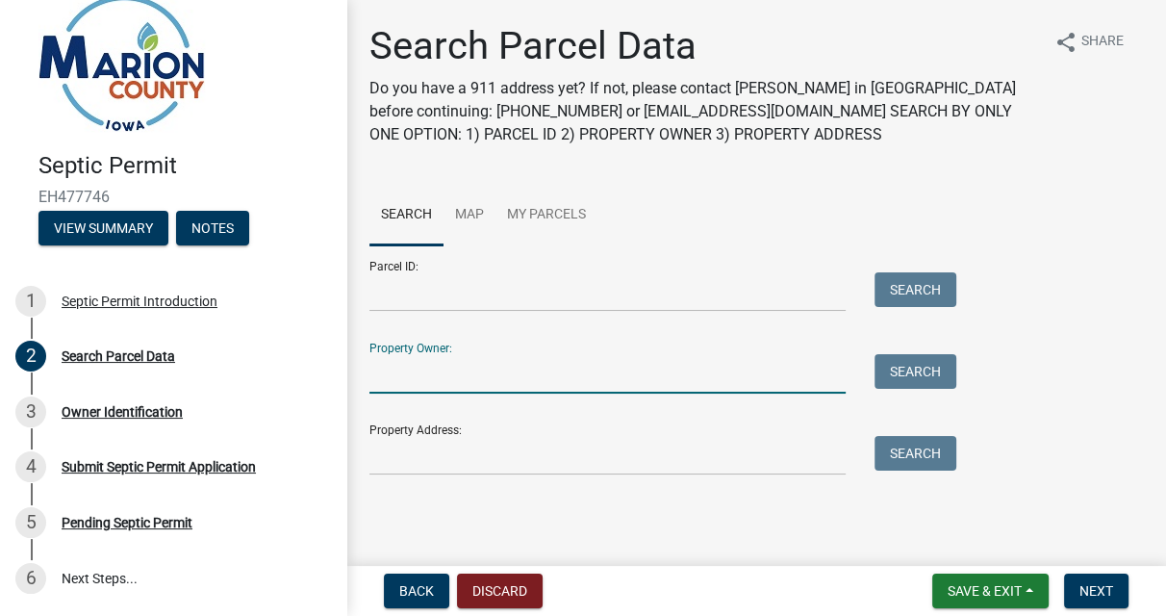
click at [760, 365] on input "Property Owner:" at bounding box center [608, 373] width 476 height 39
type input "Mary Montgomery"
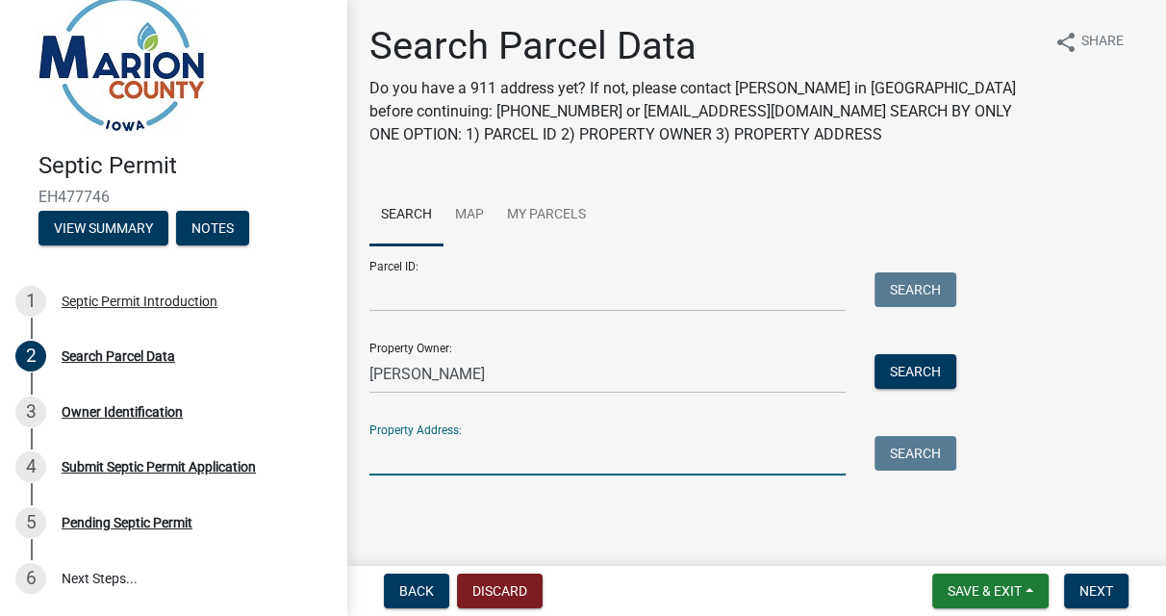
click at [498, 455] on input "Property Address:" at bounding box center [608, 455] width 476 height 39
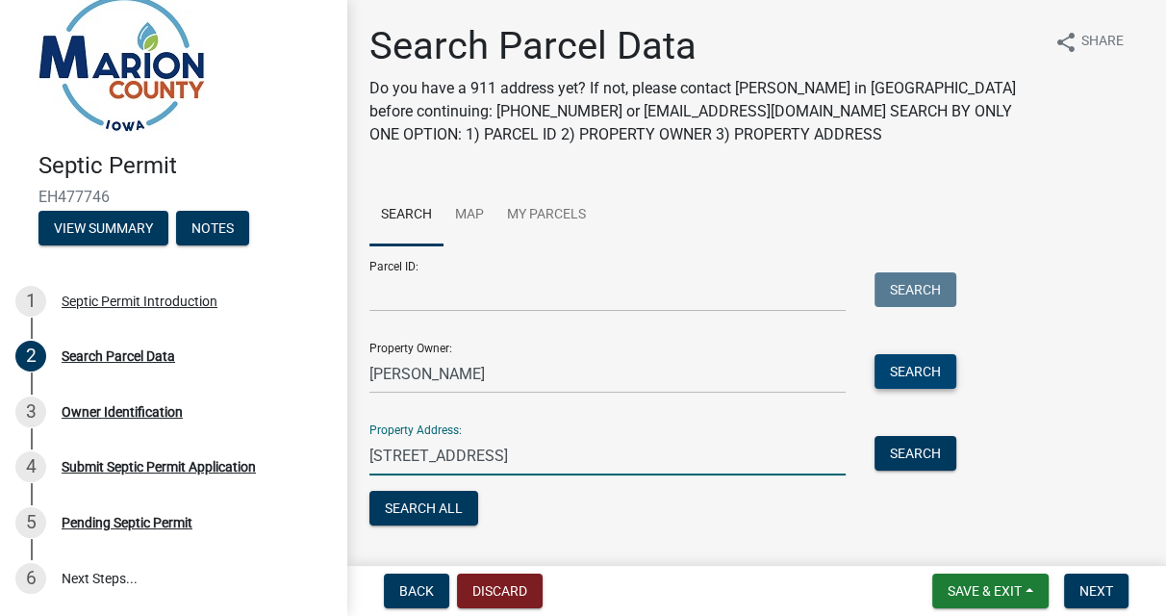
type input "160 Skyline Drive, Knoxville, IA"
click at [927, 371] on button "Search" at bounding box center [916, 371] width 82 height 35
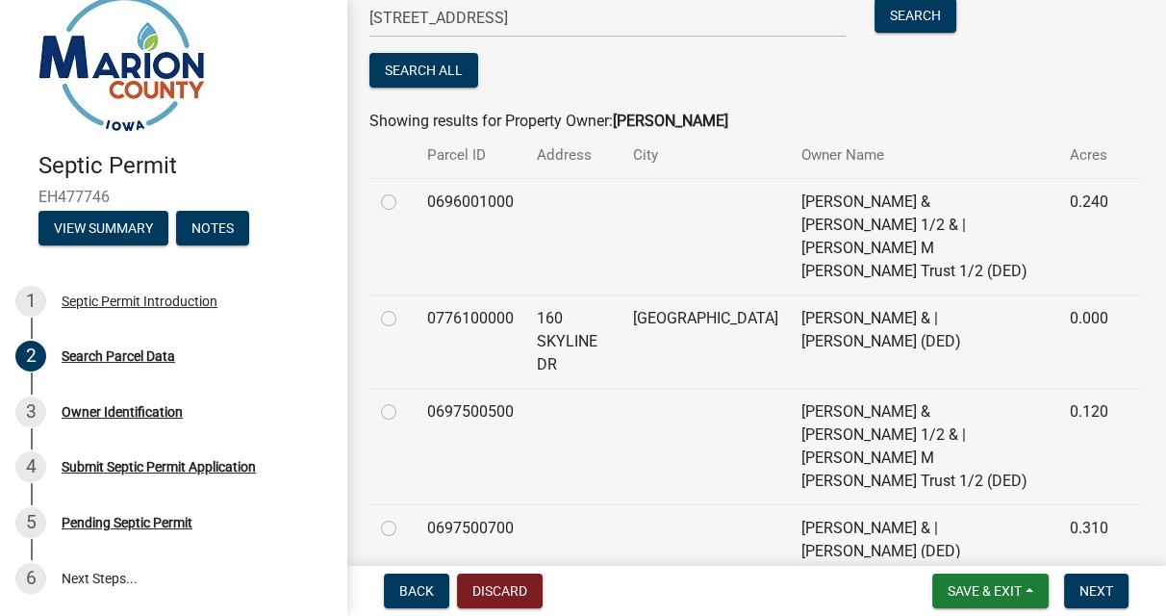
scroll to position [405, 0]
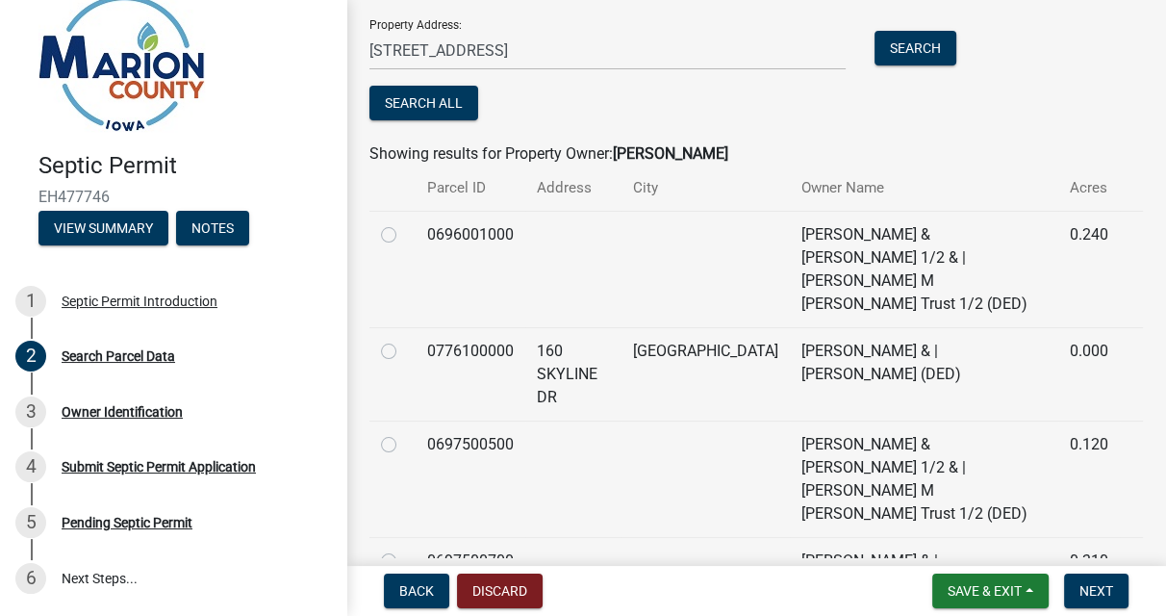
click at [404, 223] on label at bounding box center [404, 223] width 0 height 0
click at [404, 233] on input "radio" at bounding box center [410, 229] width 13 height 13
radio input "true"
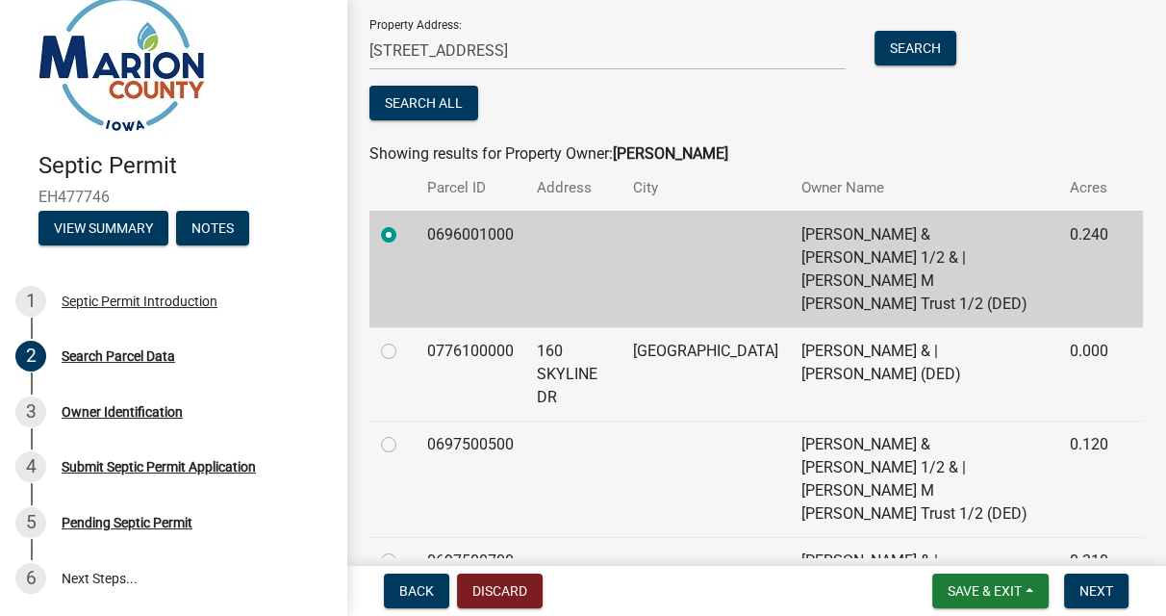
click at [404, 340] on label at bounding box center [404, 340] width 0 height 0
click at [404, 340] on input "radio" at bounding box center [410, 346] width 13 height 13
radio input "true"
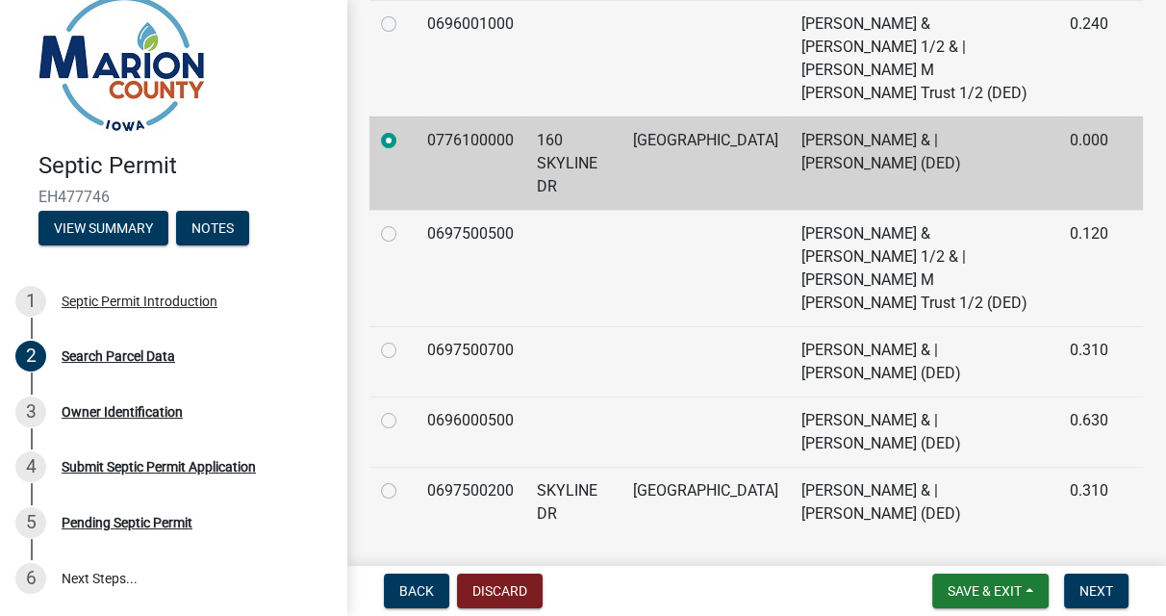
scroll to position [623, 0]
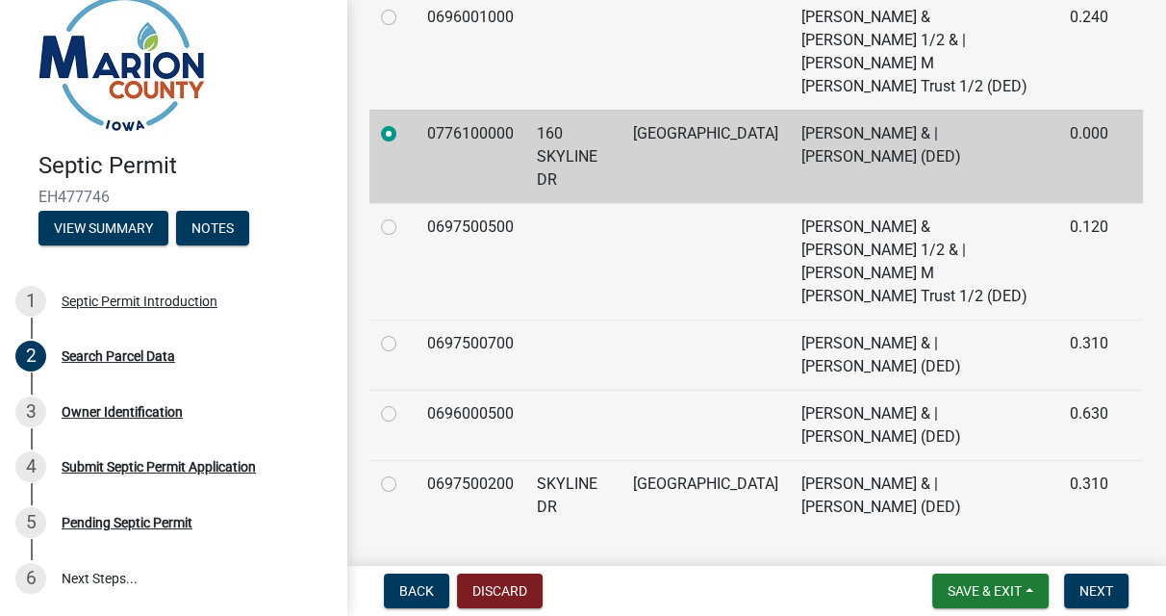
click at [404, 402] on label at bounding box center [404, 402] width 0 height 0
click at [404, 402] on input "radio" at bounding box center [410, 408] width 13 height 13
radio input "true"
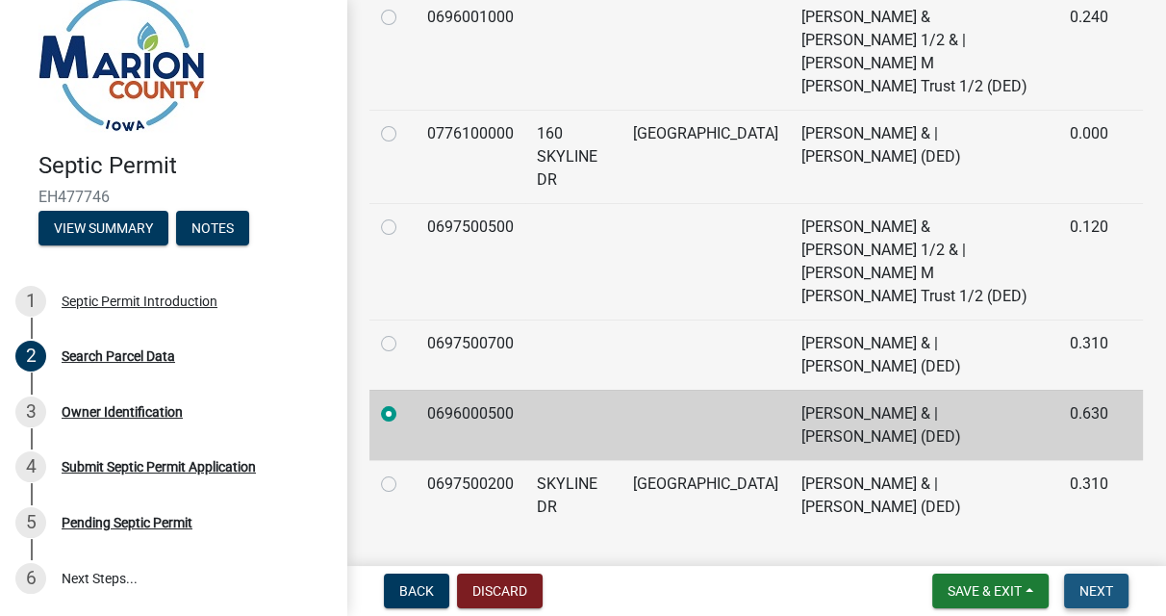
click at [1086, 593] on span "Next" at bounding box center [1097, 590] width 34 height 15
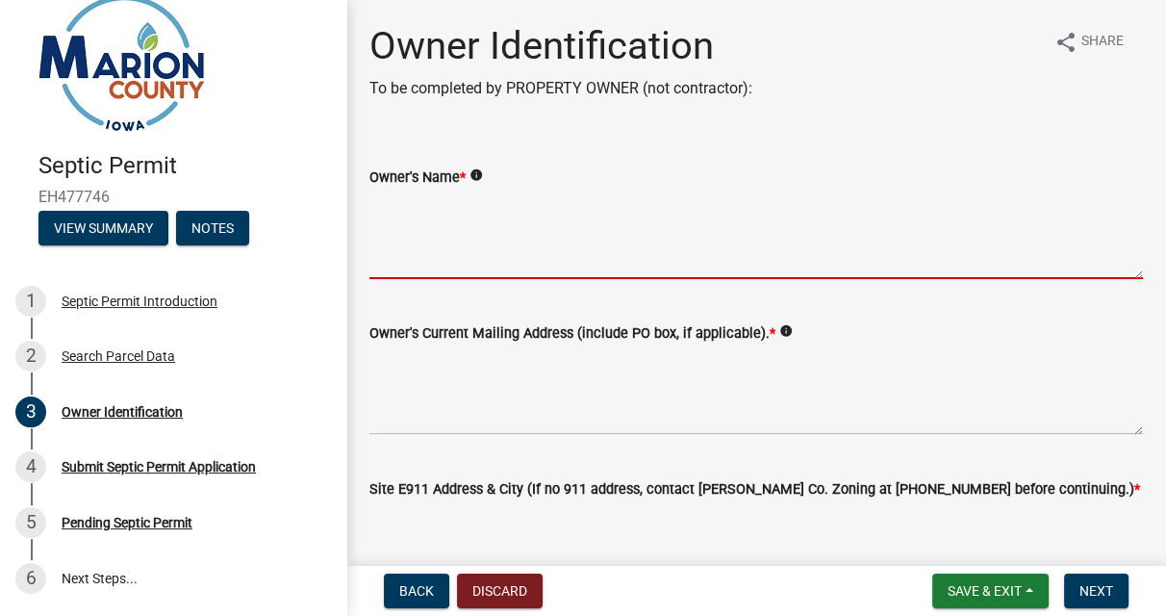
click at [464, 261] on textarea "Owner's Name *" at bounding box center [757, 234] width 774 height 90
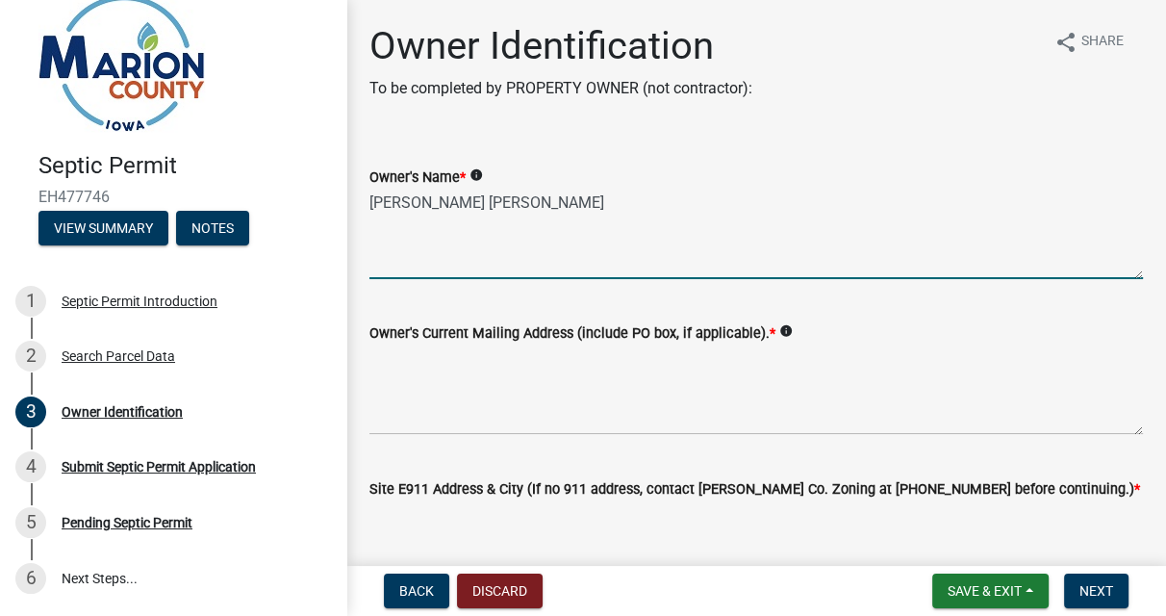
type textarea "Mary Elizabeth Montgomery"
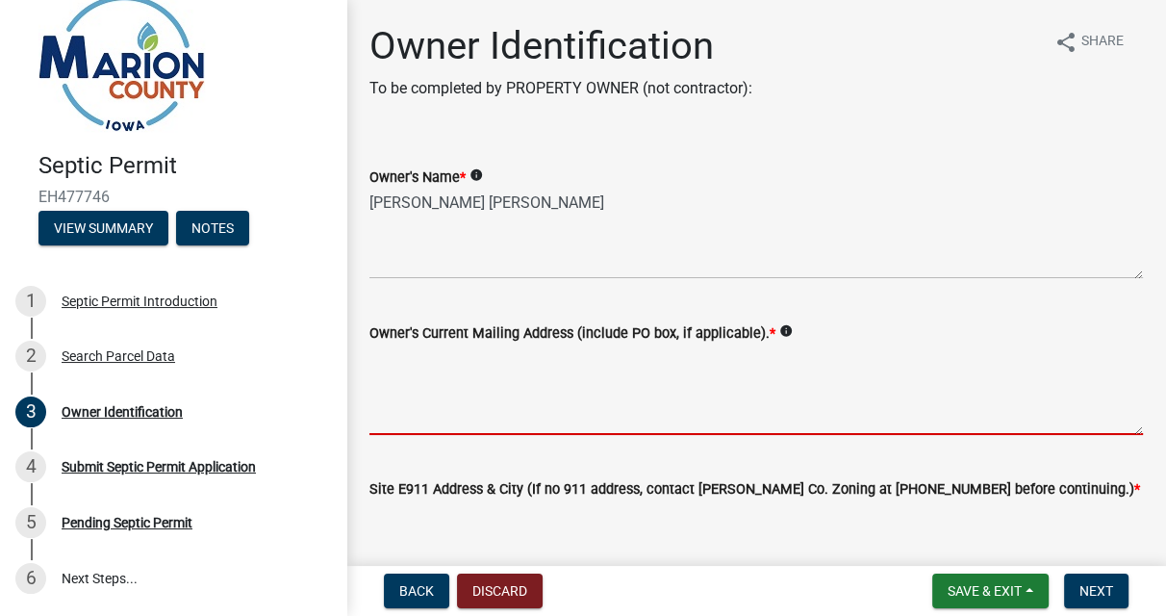
click at [473, 417] on textarea "Owner's Current Mailing Address (include PO box, if applicable). *" at bounding box center [757, 390] width 774 height 90
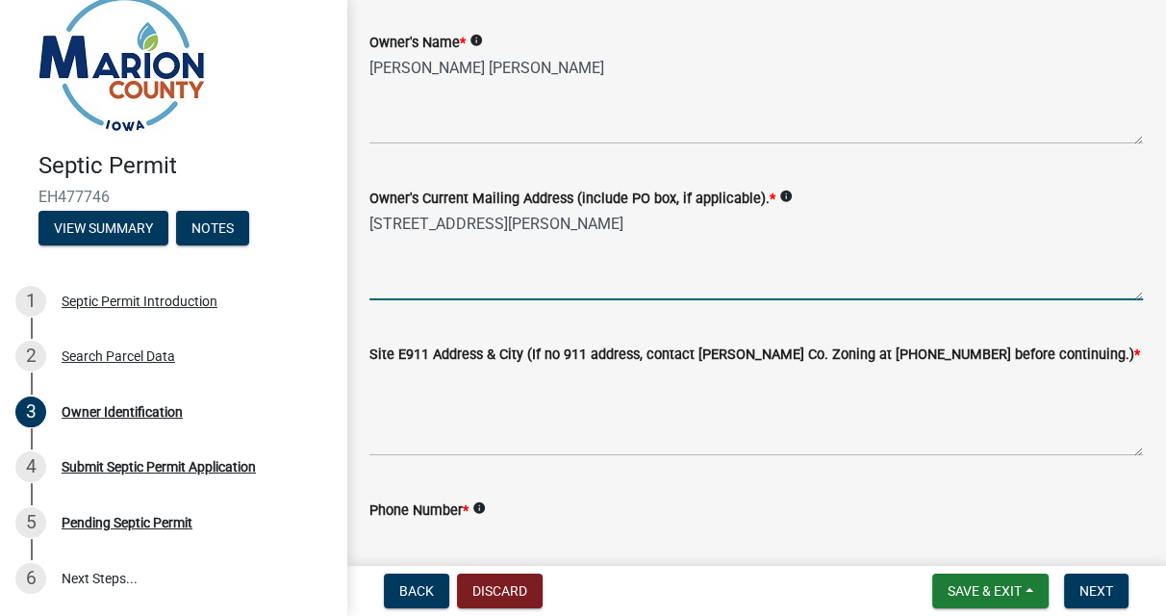
scroll to position [135, 0]
type textarea "1424 Wilcox Park Dr., Grand Rapids, MI. 49506"
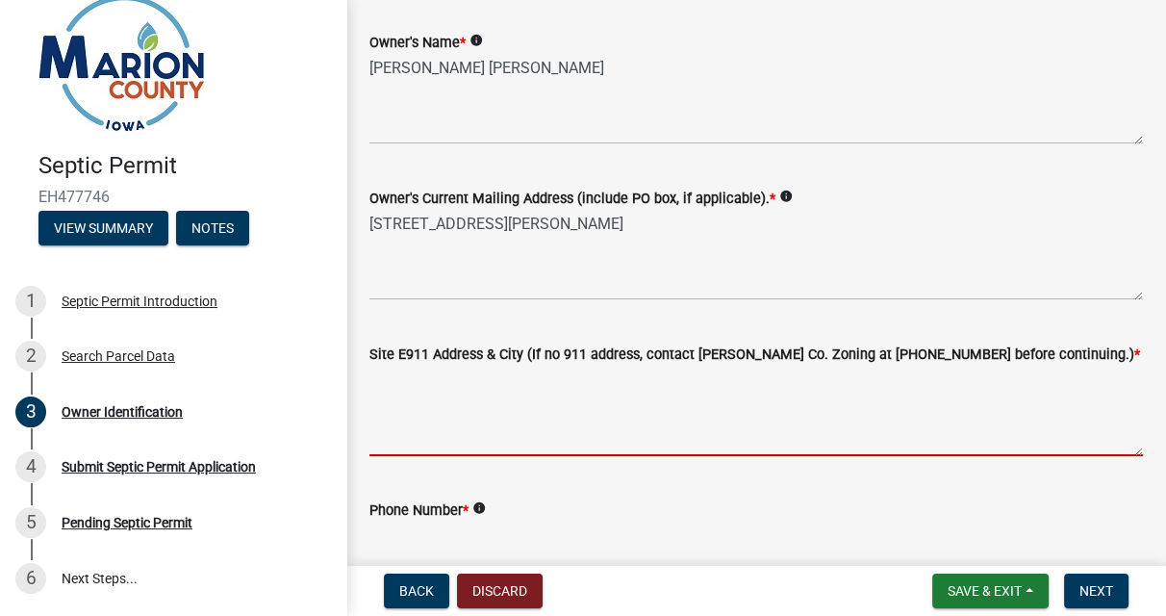
click at [446, 436] on textarea "Site E911 Address & City (If no 911 address, contact Marion Co. Zoning at 641-8…" at bounding box center [757, 411] width 774 height 90
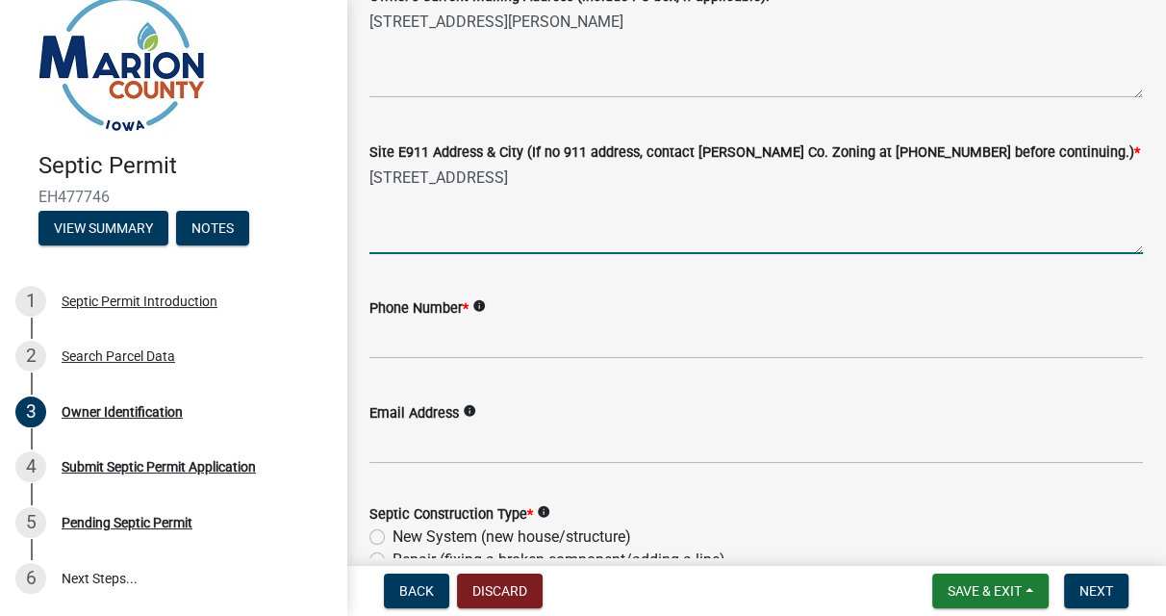
scroll to position [345, 0]
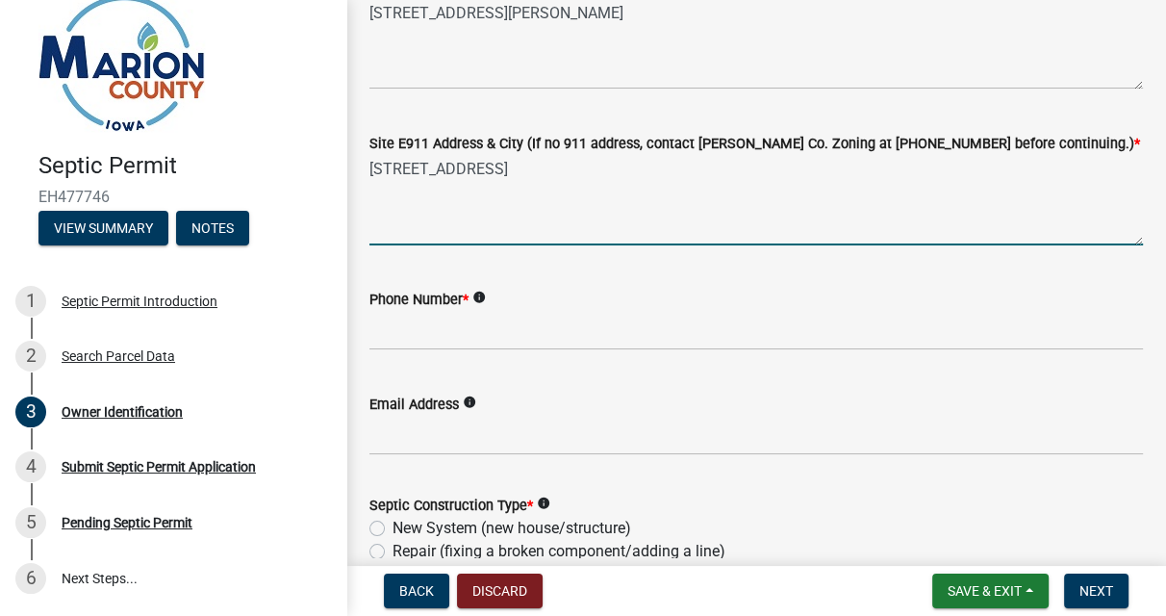
type textarea "160 Skyline Drive, Knoxville, IA. 50138"
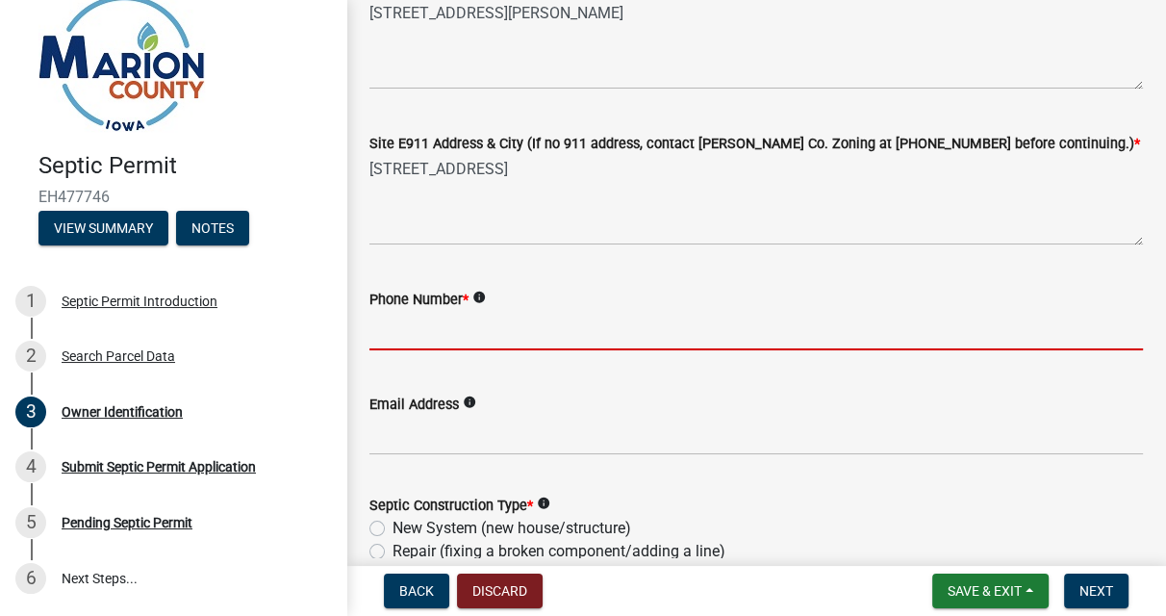
click at [402, 335] on input "Phone Number *" at bounding box center [757, 330] width 774 height 39
type input "6418916631"
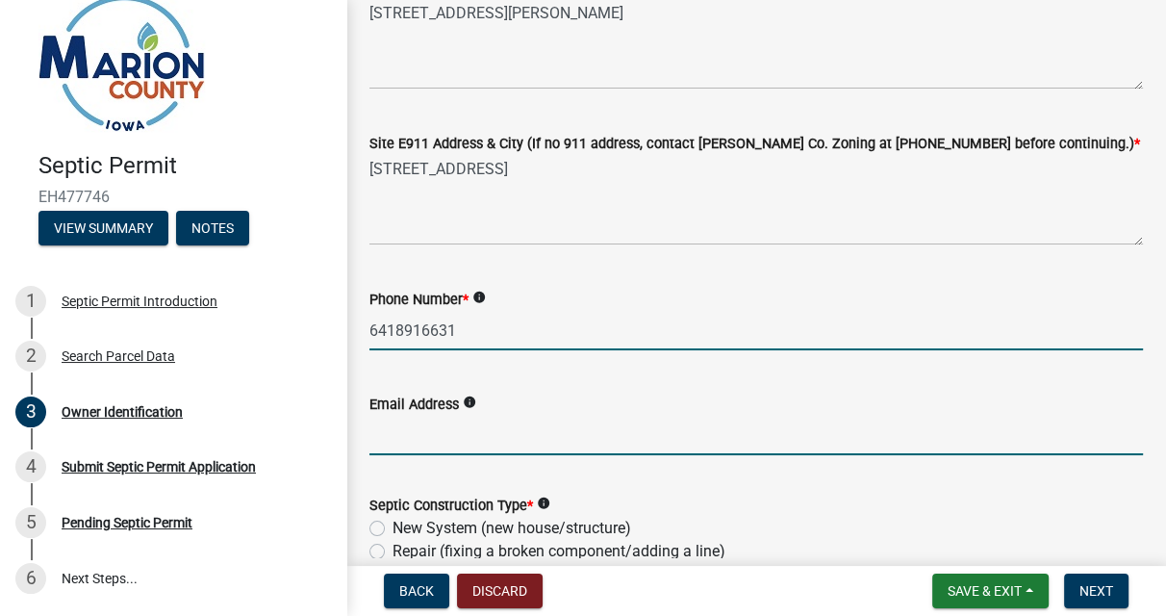
type input "marymo11059@gmail.com"
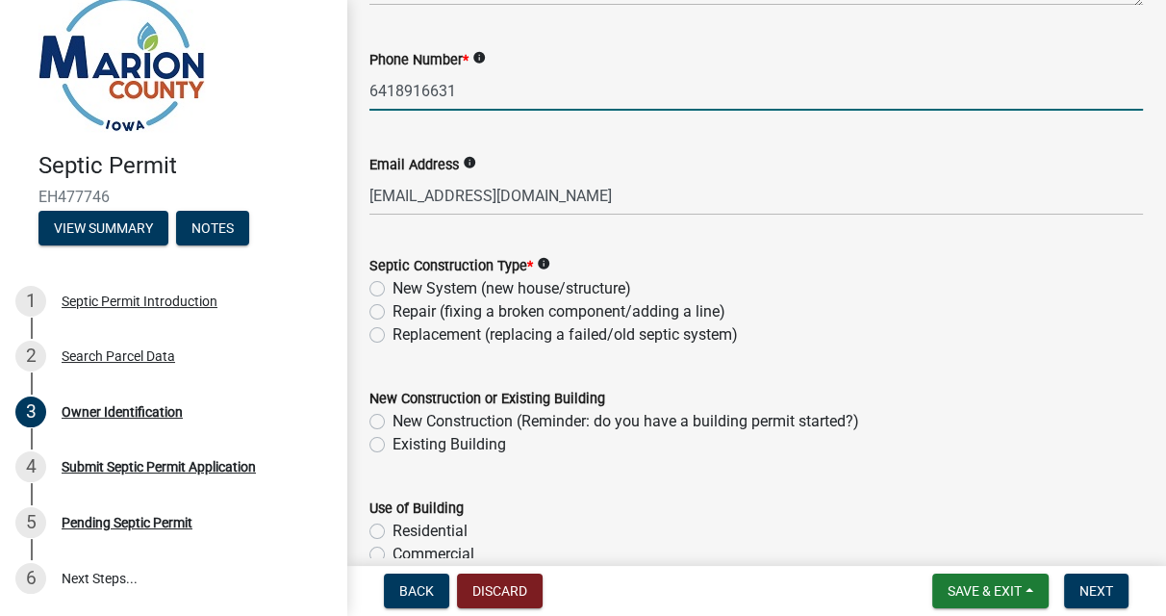
scroll to position [591, 0]
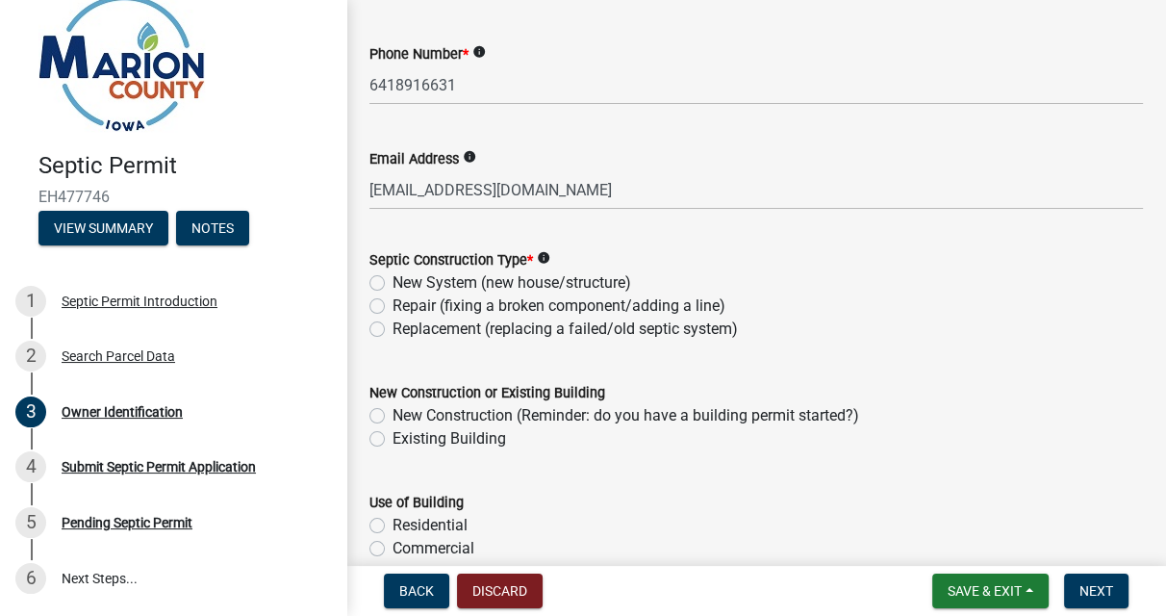
click at [393, 307] on label "Repair (fixing a broken component/adding a line)" at bounding box center [559, 305] width 333 height 23
click at [393, 307] on input "Repair (fixing a broken component/adding a line)" at bounding box center [399, 300] width 13 height 13
radio input "true"
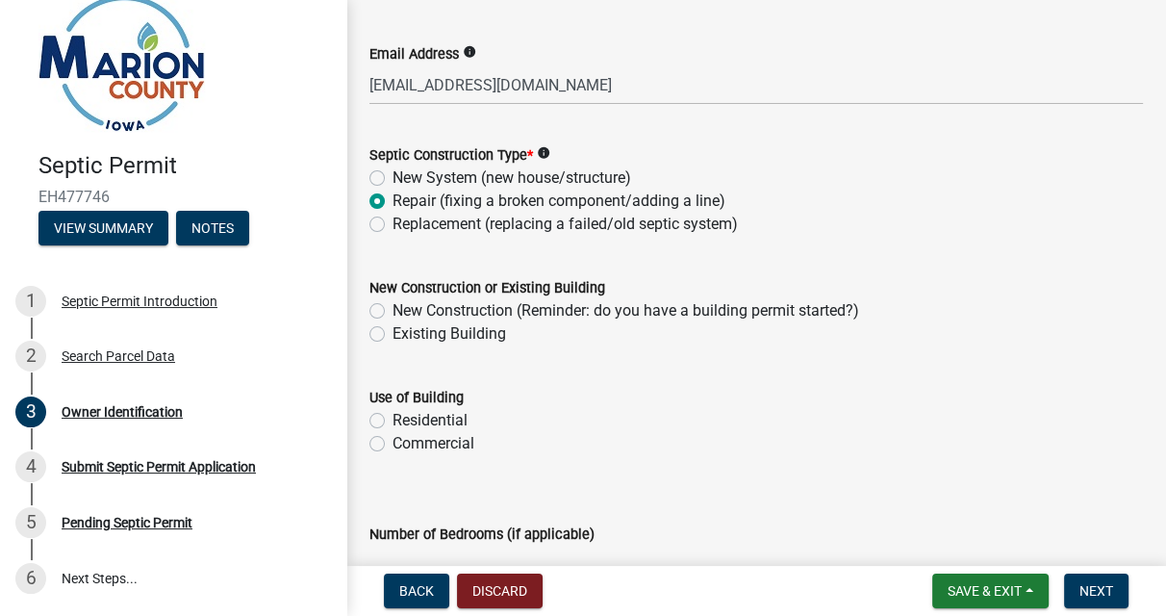
scroll to position [701, 0]
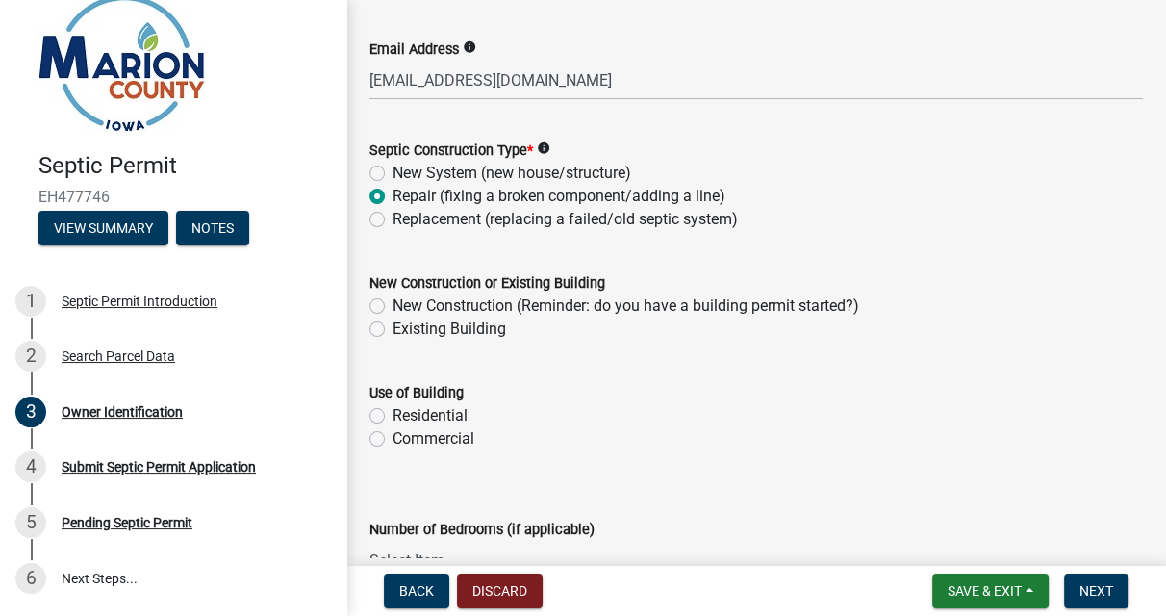
click at [393, 328] on label "Existing Building" at bounding box center [450, 329] width 114 height 23
click at [393, 328] on input "Existing Building" at bounding box center [399, 324] width 13 height 13
radio input "true"
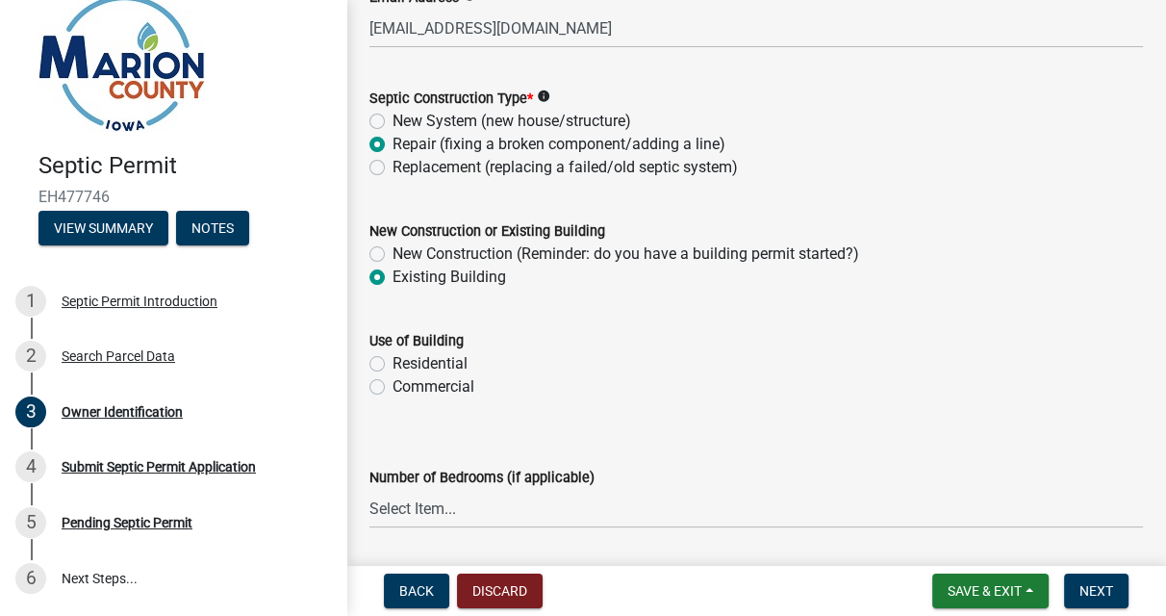
scroll to position [767, 0]
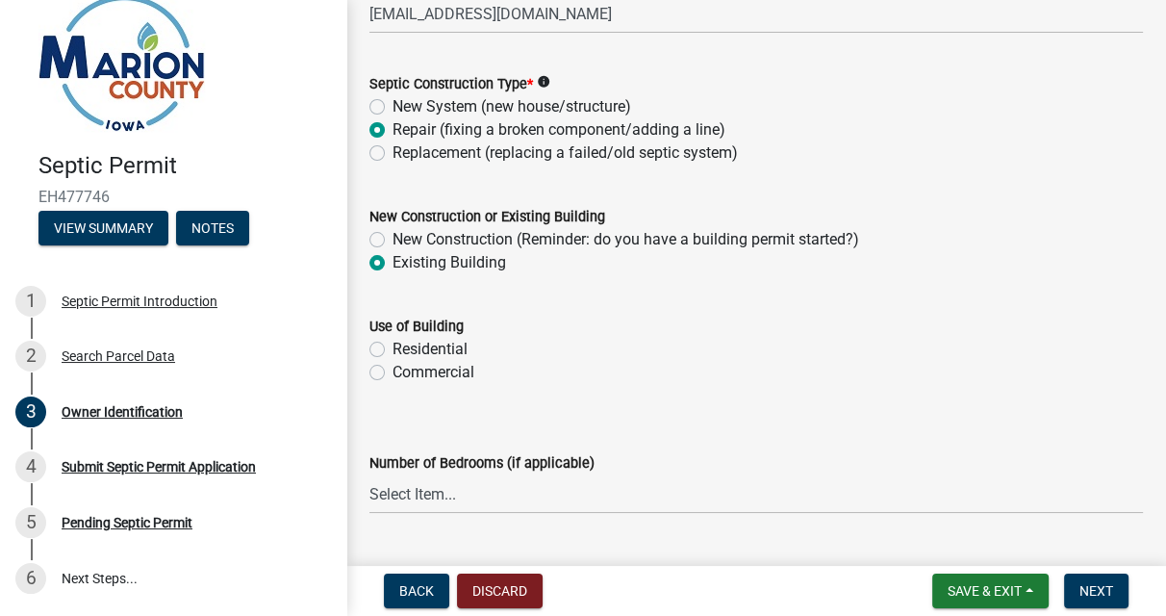
click at [393, 348] on label "Residential" at bounding box center [430, 349] width 75 height 23
click at [393, 348] on input "Residential" at bounding box center [399, 344] width 13 height 13
radio input "true"
click at [455, 496] on select "Select Item... 1 2 3 4 5 6" at bounding box center [757, 493] width 774 height 39
select select "4150132d-5755-4fb2-b93c-bc4ede61acab"
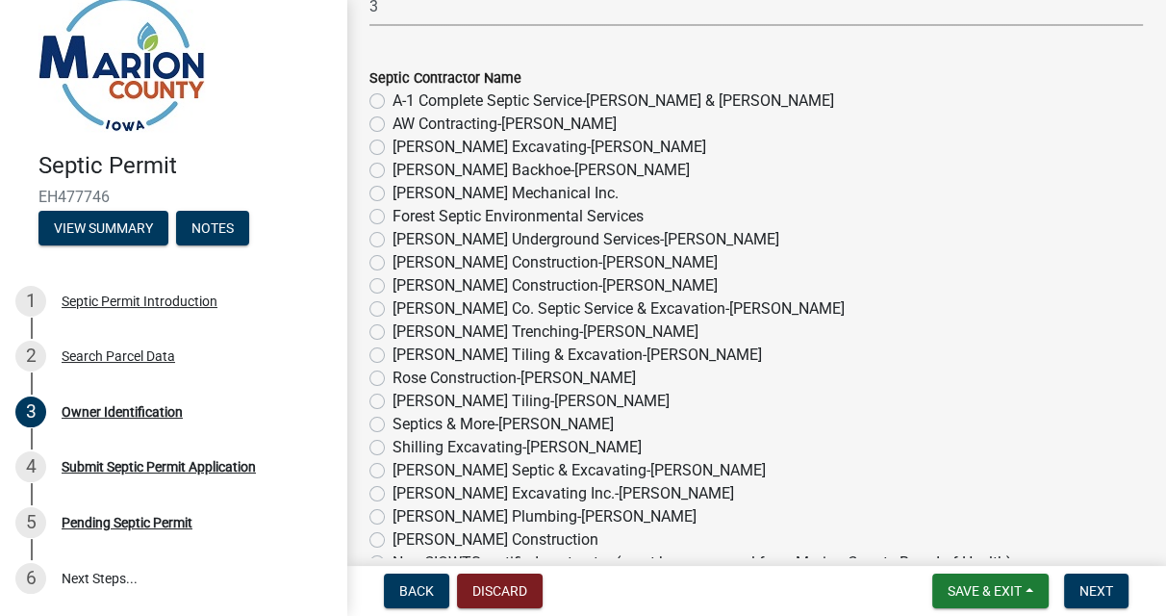
scroll to position [1262, 0]
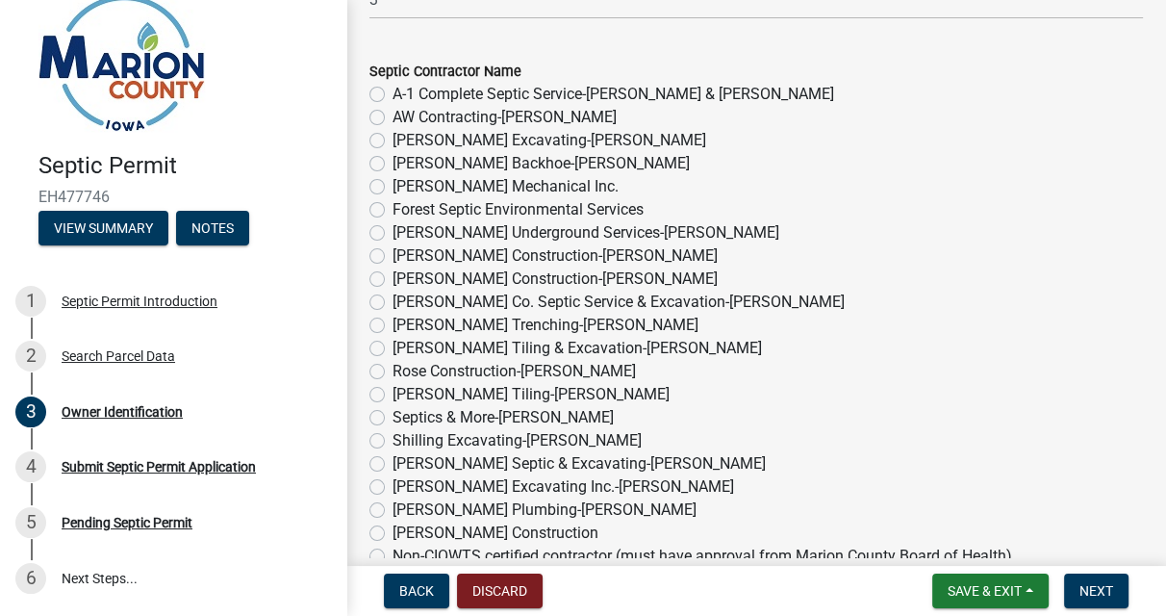
click at [393, 395] on label "Rozendaal Tiling-Tim Rozendaal" at bounding box center [531, 394] width 277 height 23
click at [393, 395] on input "Rozendaal Tiling-Tim Rozendaal" at bounding box center [399, 389] width 13 height 13
radio input "true"
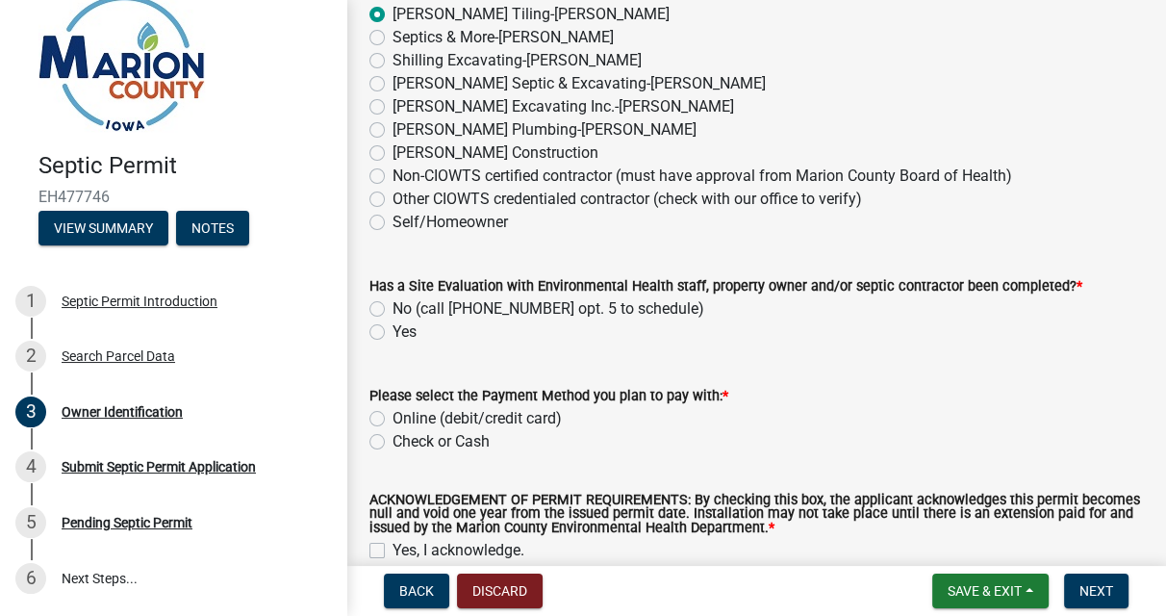
scroll to position [1657, 0]
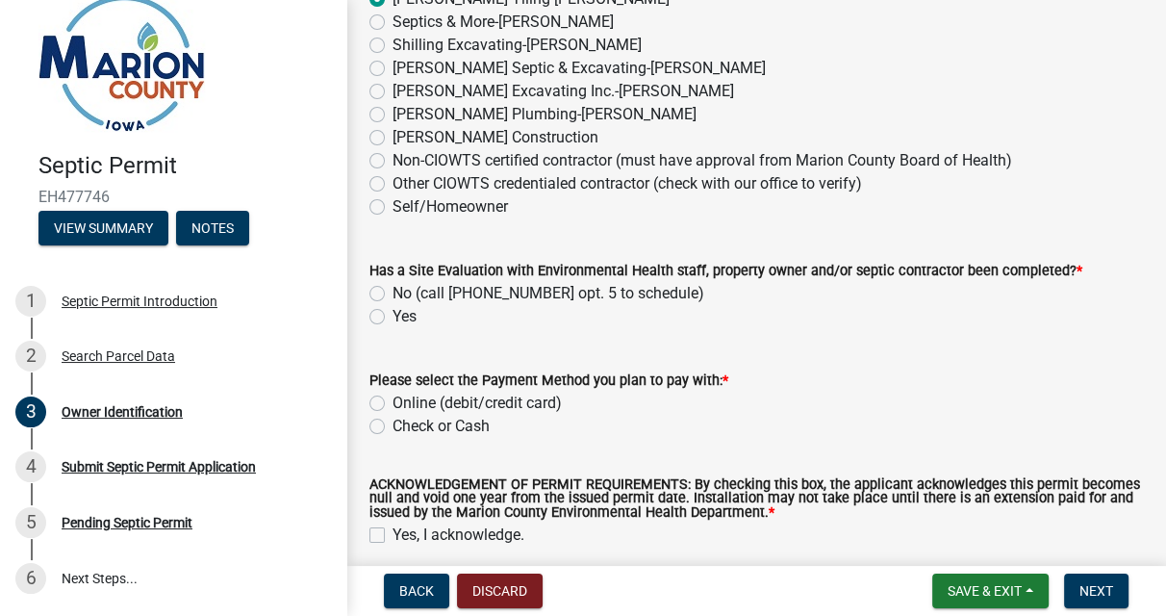
click at [393, 316] on label "Yes" at bounding box center [405, 316] width 24 height 23
click at [393, 316] on input "Yes" at bounding box center [399, 311] width 13 height 13
radio input "true"
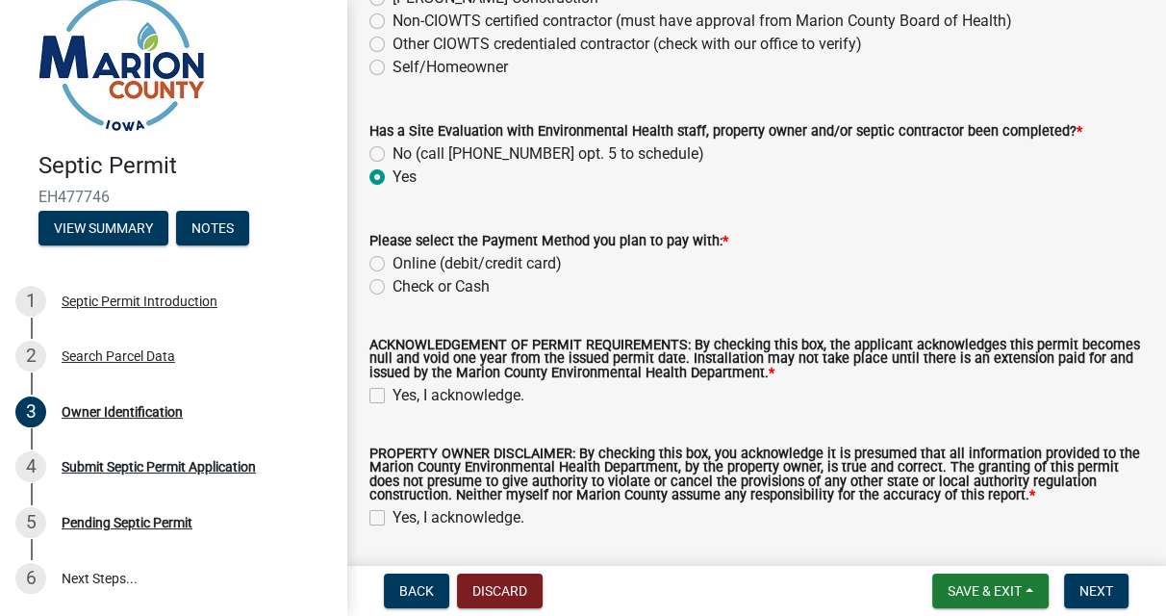
scroll to position [1811, 0]
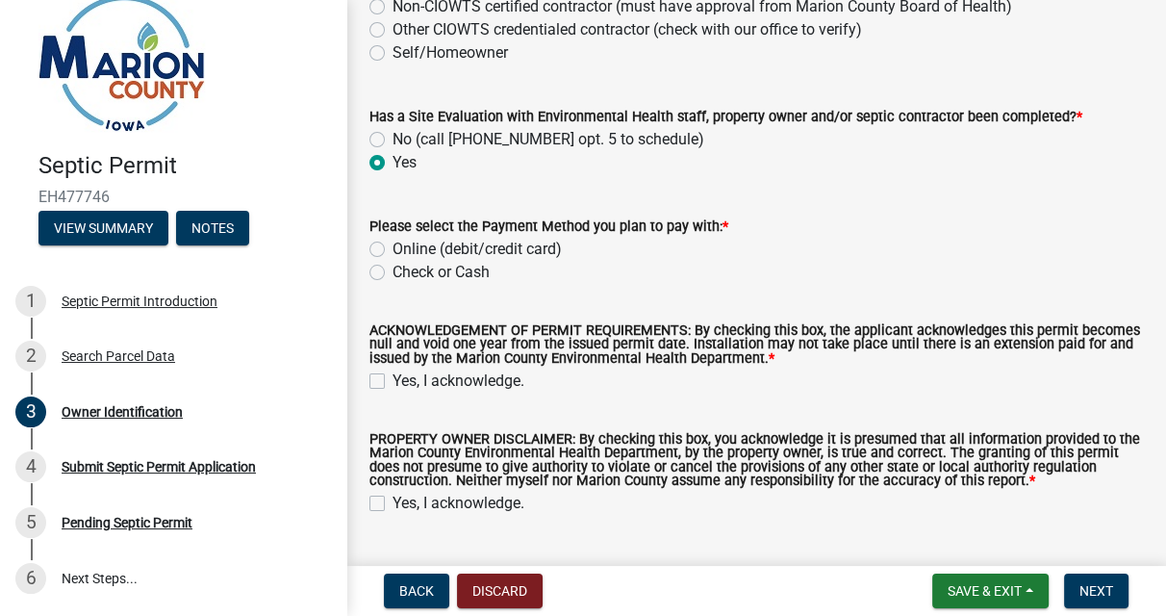
click at [393, 244] on label "Online (debit/credit card)" at bounding box center [477, 249] width 169 height 23
click at [393, 244] on input "Online (debit/credit card)" at bounding box center [399, 244] width 13 height 13
radio input "true"
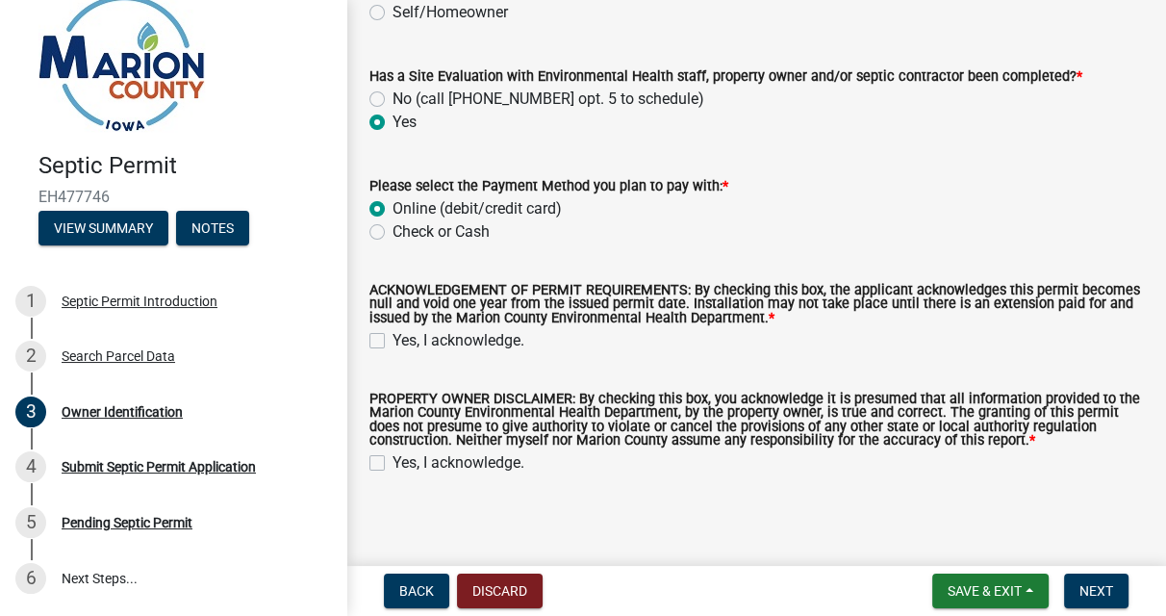
scroll to position [1860, 0]
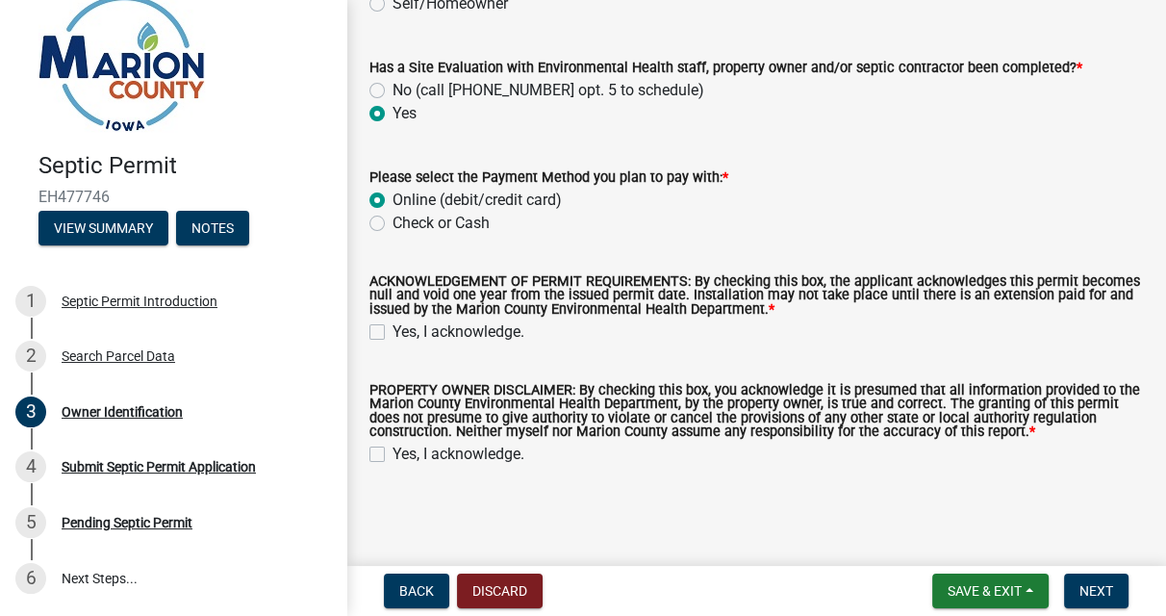
click at [393, 331] on label "Yes, I acknowledge." at bounding box center [459, 331] width 132 height 23
click at [393, 331] on input "Yes, I acknowledge." at bounding box center [399, 326] width 13 height 13
checkbox input "true"
click at [393, 453] on label "Yes, I acknowledge." at bounding box center [459, 454] width 132 height 23
click at [393, 453] on input "Yes, I acknowledge." at bounding box center [399, 449] width 13 height 13
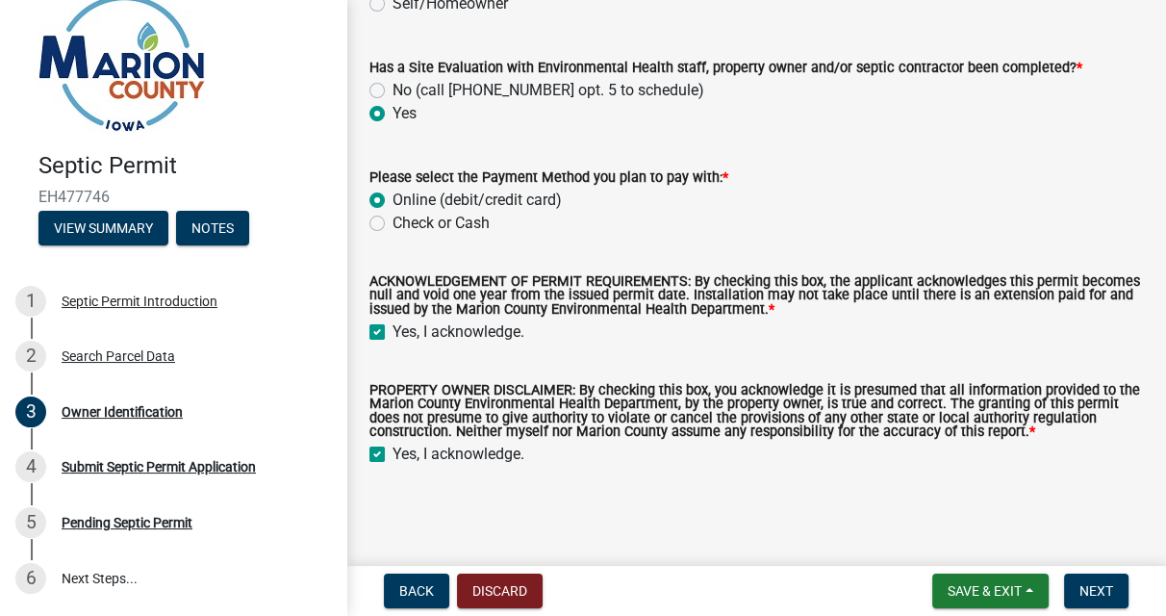
checkbox input "true"
click at [1093, 593] on span "Next" at bounding box center [1097, 590] width 34 height 15
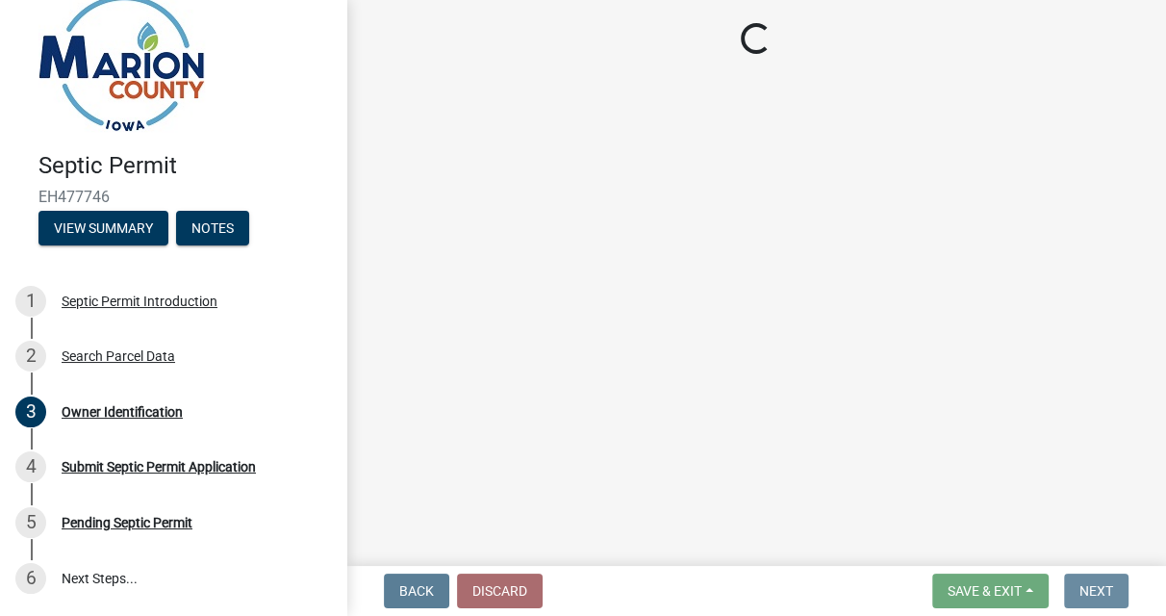
scroll to position [0, 0]
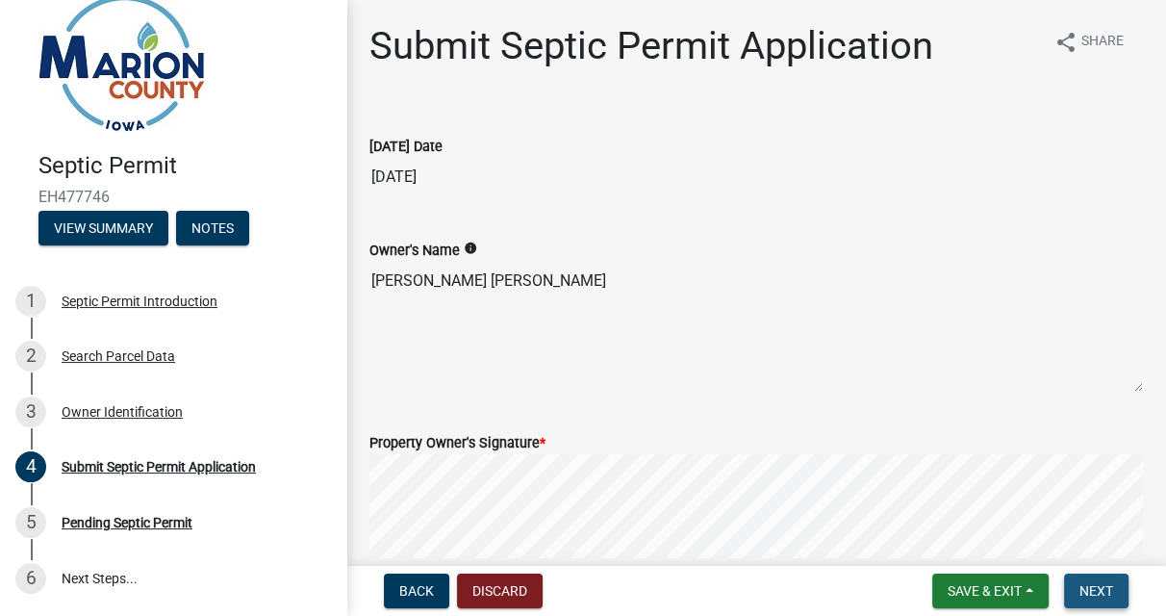
click at [1091, 587] on span "Next" at bounding box center [1097, 590] width 34 height 15
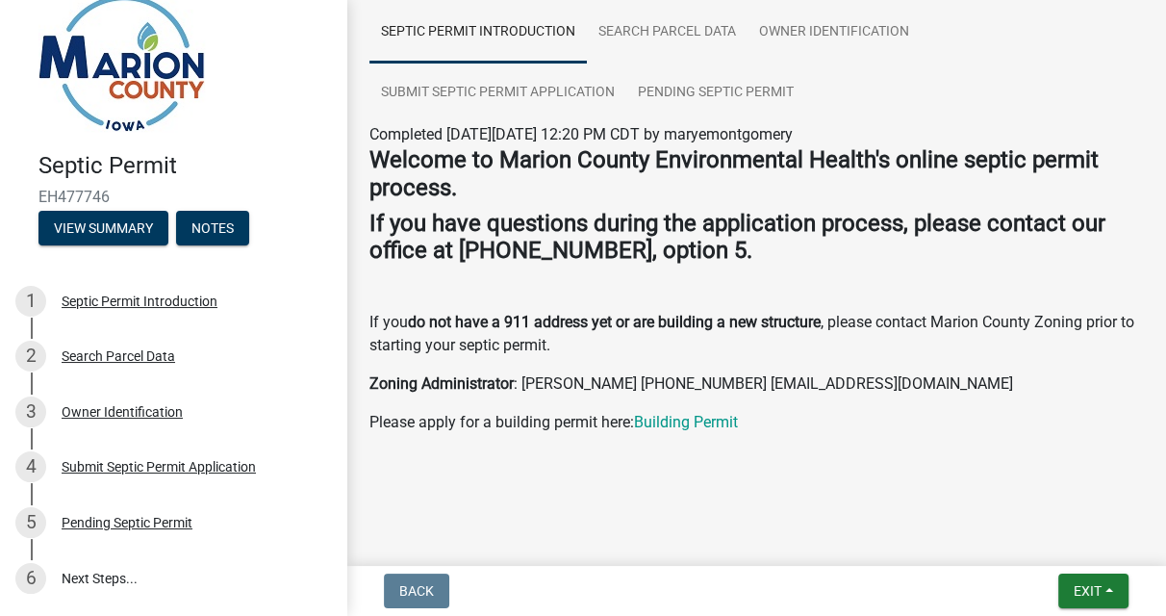
scroll to position [211, 0]
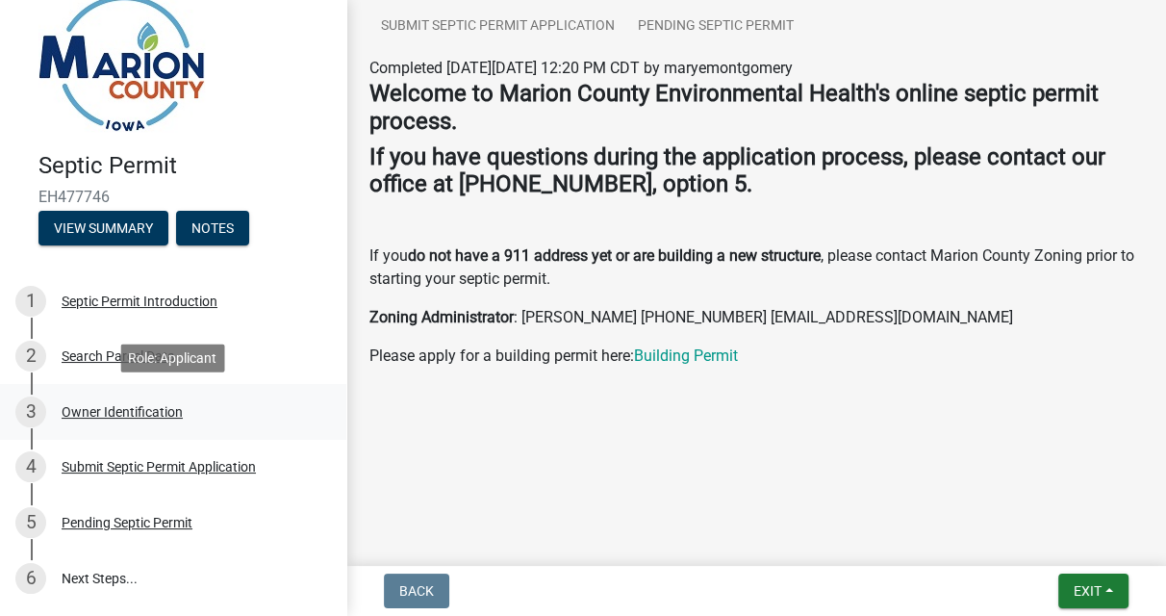
click at [101, 414] on div "Owner Identification" at bounding box center [122, 411] width 121 height 13
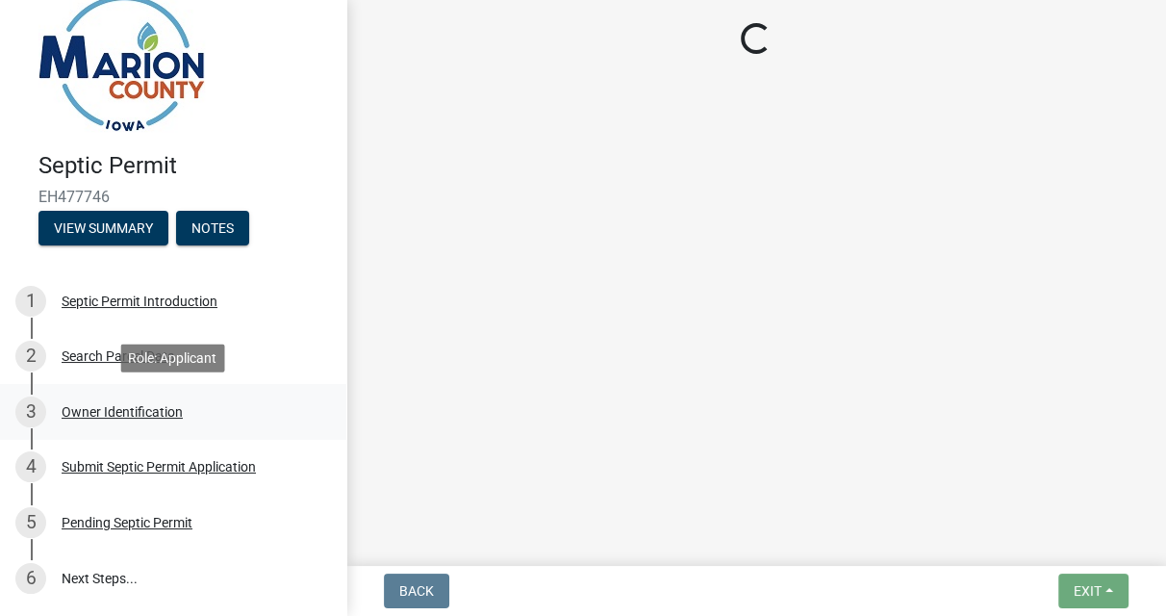
select select "4150132d-5755-4fb2-b93c-bc4ede61acab"
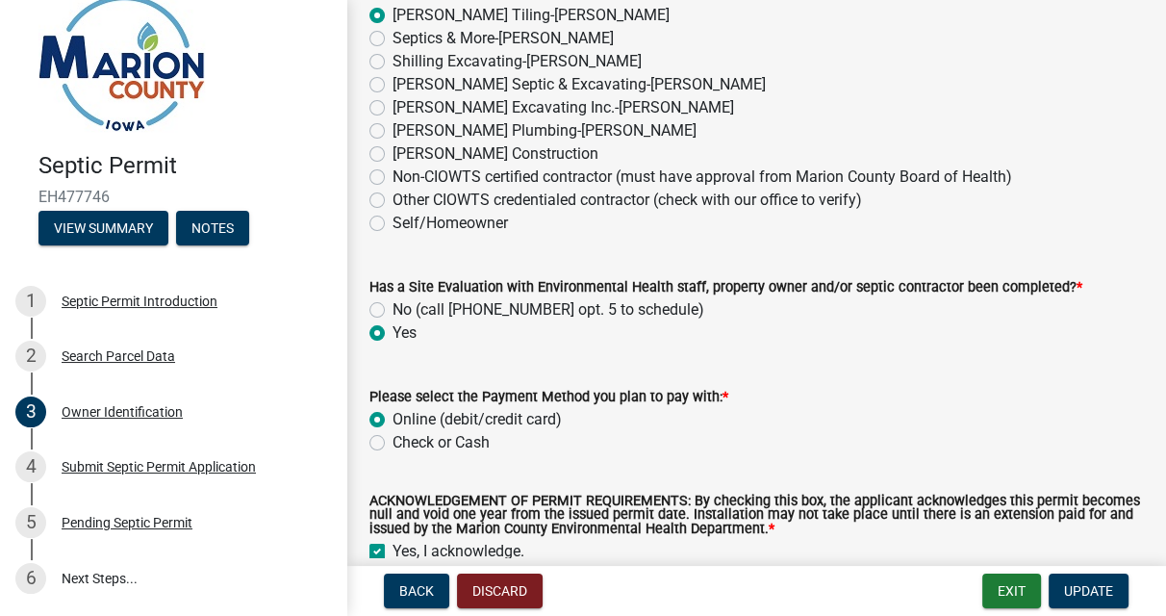
scroll to position [1860, 0]
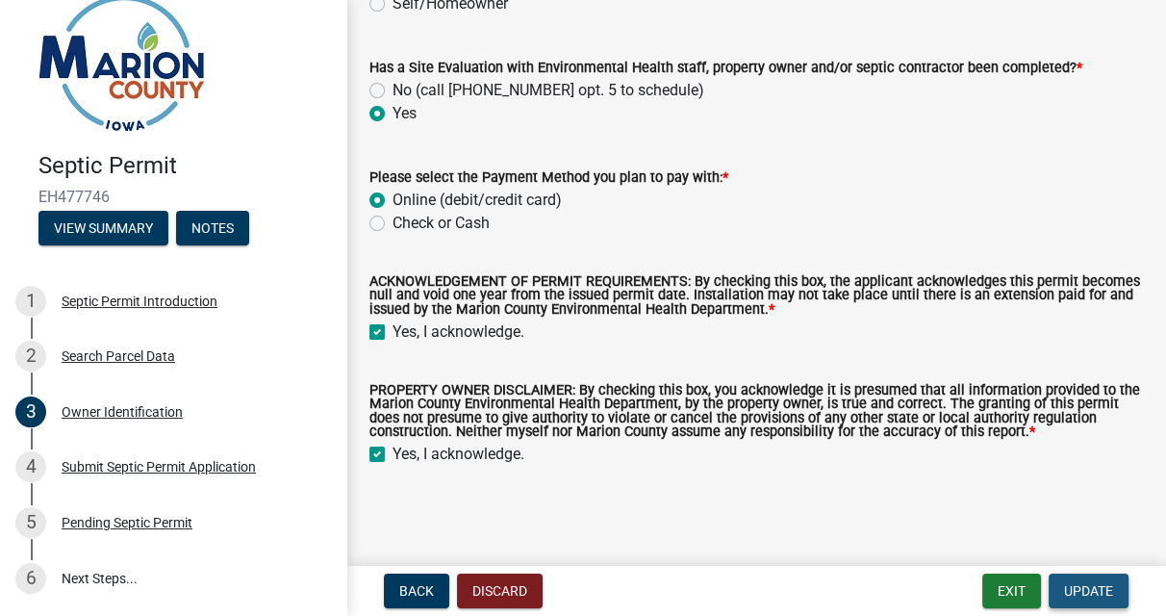
click at [1104, 587] on span "Update" at bounding box center [1088, 590] width 49 height 15
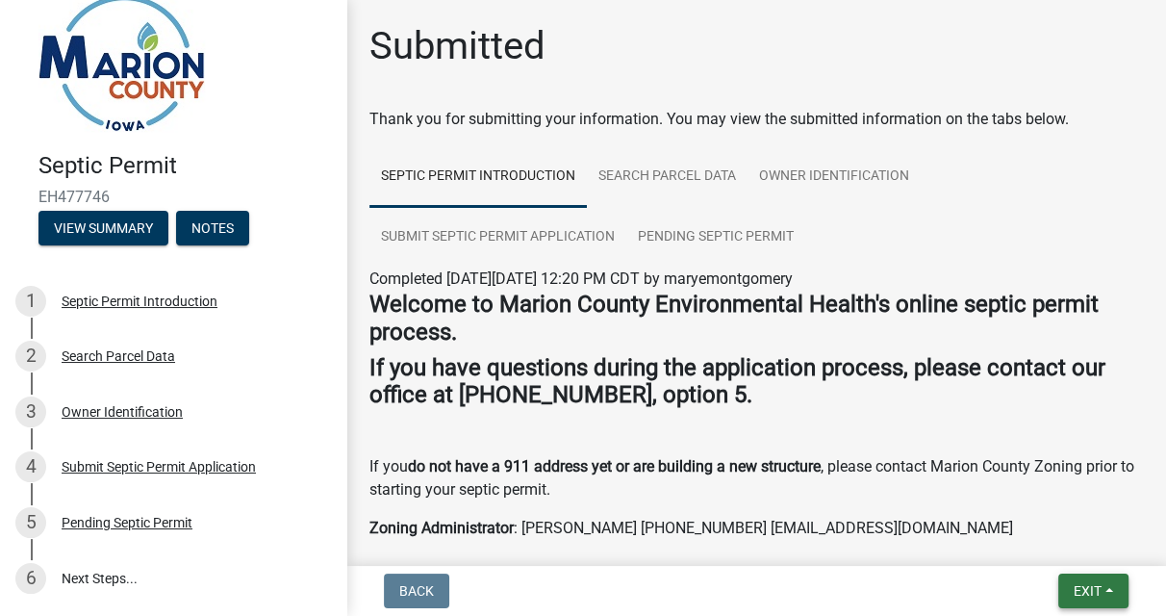
click at [1084, 587] on span "Exit" at bounding box center [1088, 590] width 28 height 15
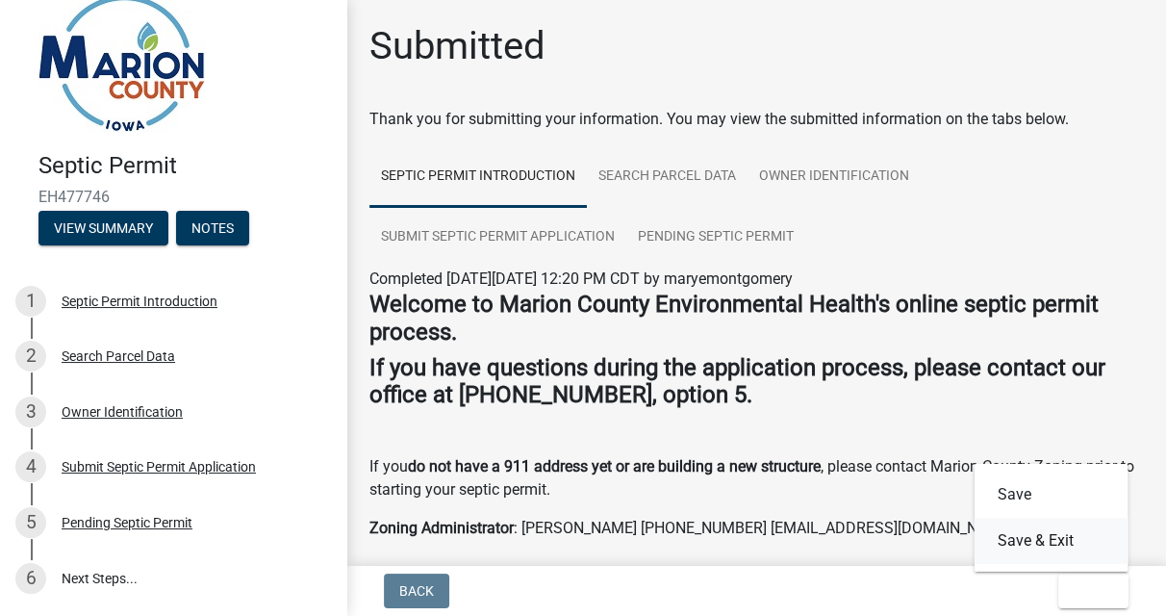
click at [1024, 541] on button "Save & Exit" at bounding box center [1052, 541] width 154 height 46
